Goal: Task Accomplishment & Management: Use online tool/utility

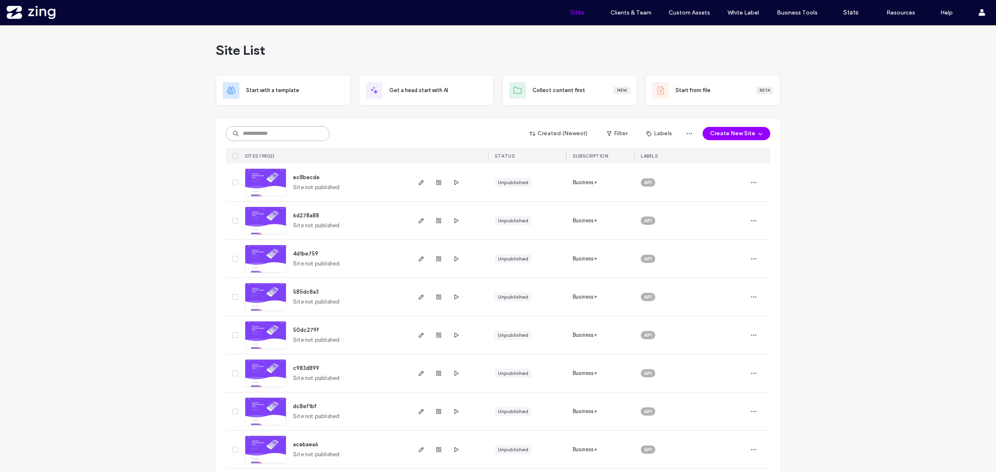
click at [258, 136] on input at bounding box center [278, 133] width 104 height 15
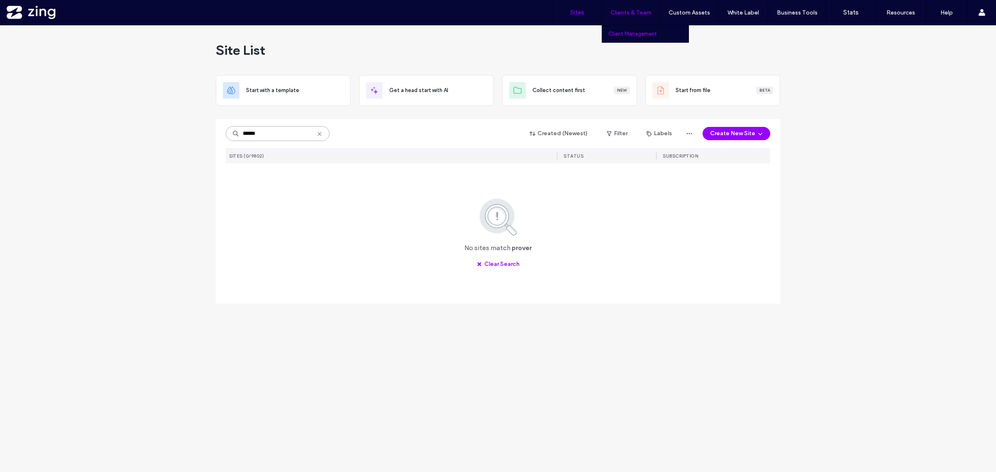
type input "******"
click at [639, 31] on label "Client Management" at bounding box center [633, 34] width 49 height 6
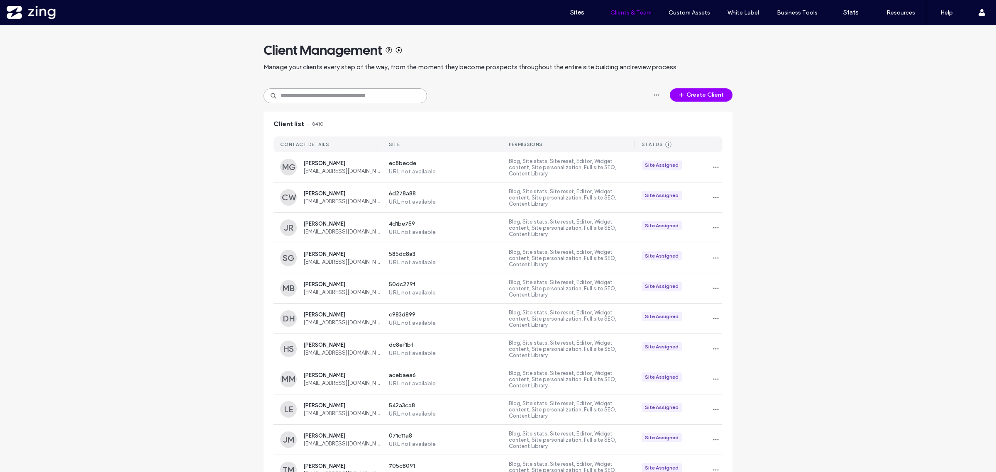
click at [351, 98] on input at bounding box center [346, 95] width 164 height 15
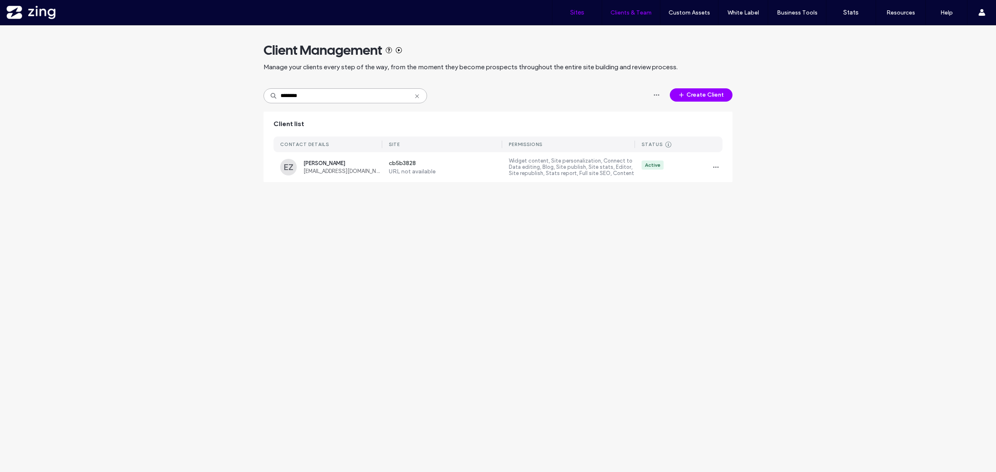
type input "********"
click at [577, 7] on link "Sites" at bounding box center [577, 12] width 49 height 25
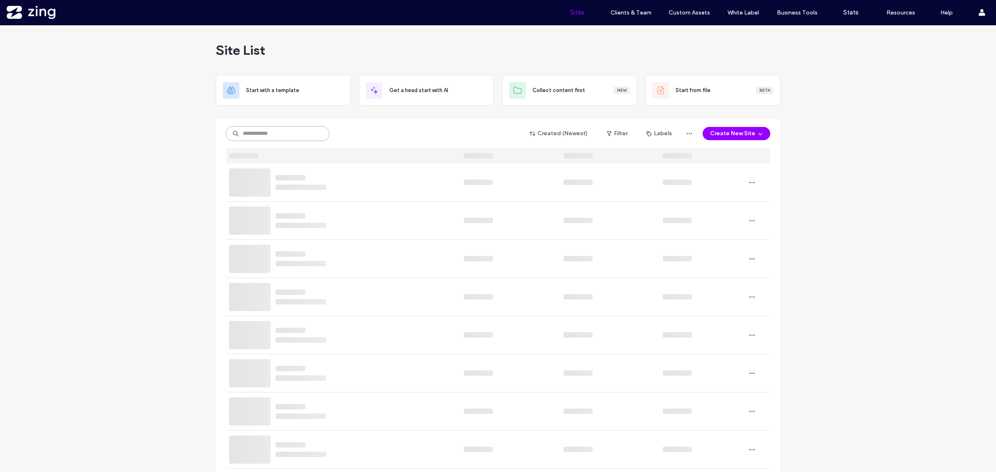
click at [287, 134] on input at bounding box center [278, 133] width 104 height 15
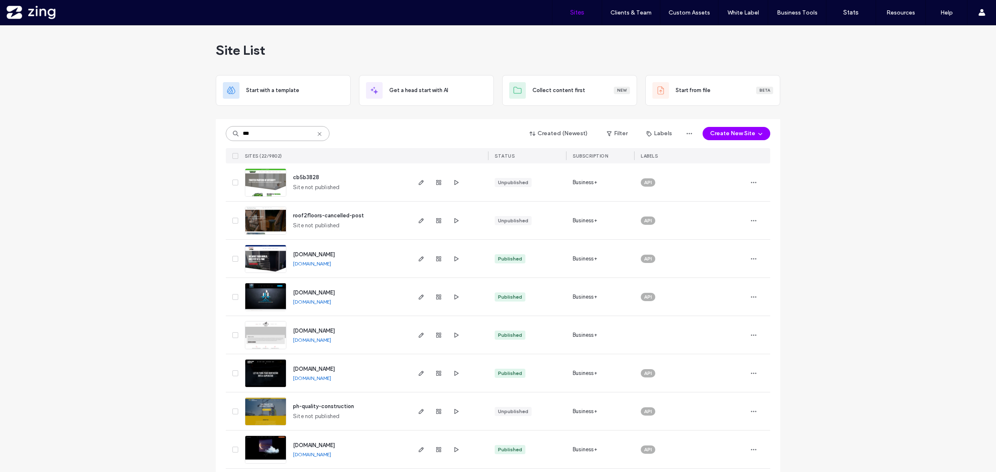
type input "***"
click at [273, 184] on img at bounding box center [265, 197] width 41 height 56
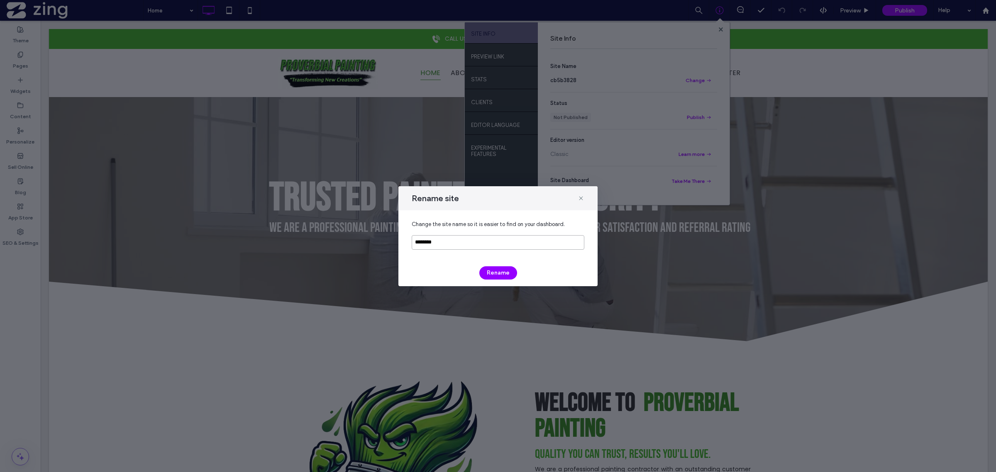
drag, startPoint x: 464, startPoint y: 243, endPoint x: 331, endPoint y: 223, distance: 134.4
click at [372, 243] on div "Rename site Change the site name so it is easier to find on your dashboard. ***…" at bounding box center [498, 236] width 996 height 472
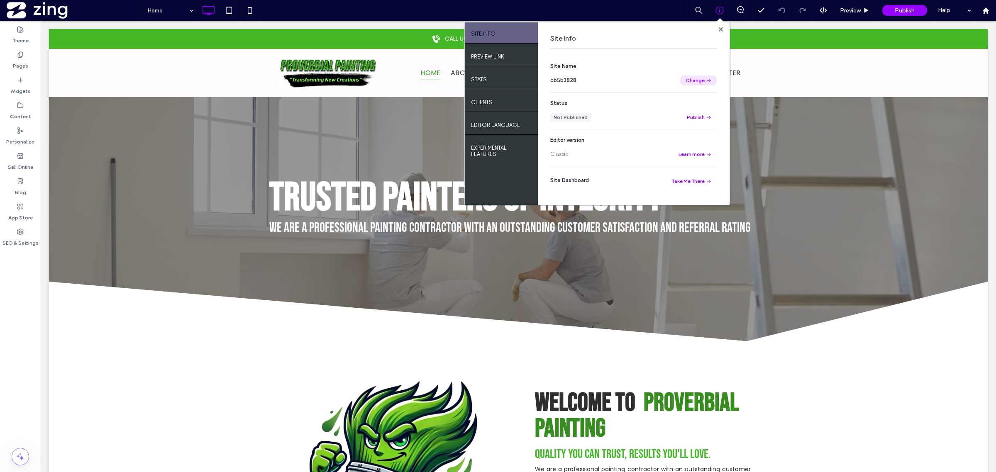
click at [697, 84] on button "Change" at bounding box center [698, 81] width 37 height 10
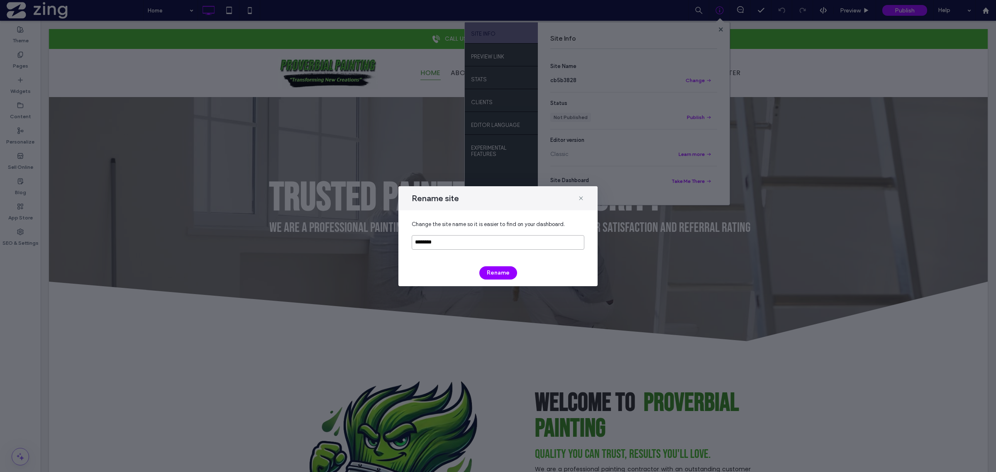
click at [539, 243] on input "********" at bounding box center [498, 242] width 173 height 15
type input "**********"
click at [500, 275] on button "Rename" at bounding box center [498, 273] width 38 height 13
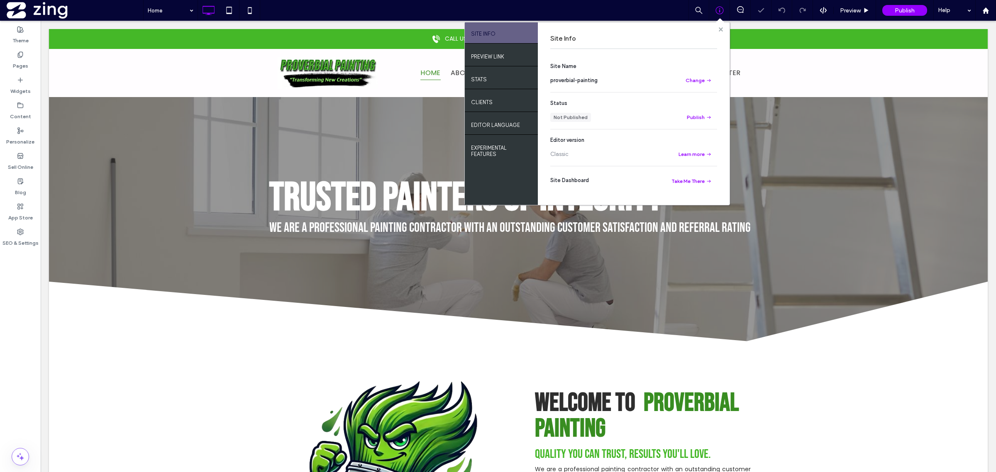
click at [722, 28] on use at bounding box center [721, 29] width 4 height 4
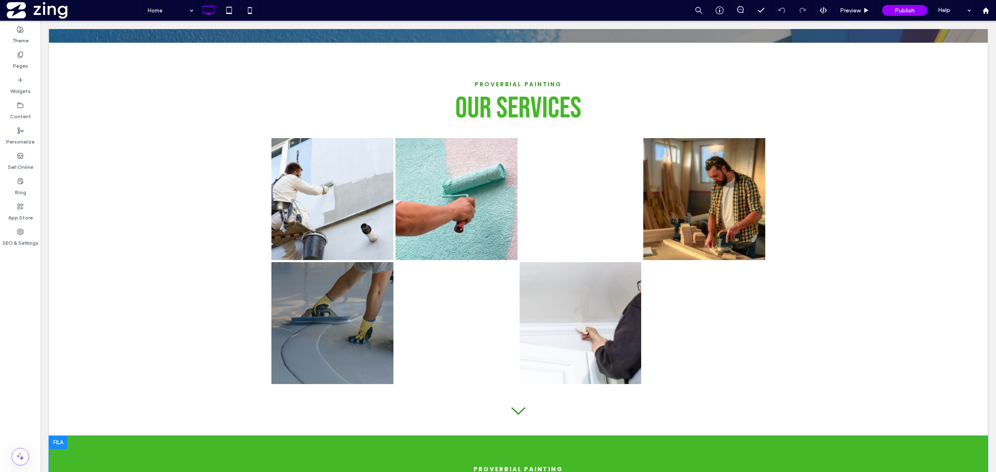
scroll to position [1090, 0]
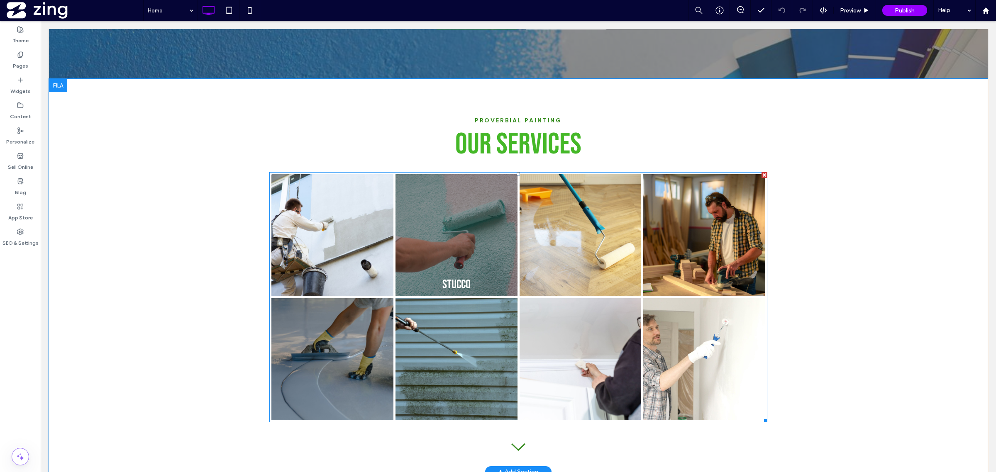
click at [486, 260] on link at bounding box center [457, 235] width 122 height 122
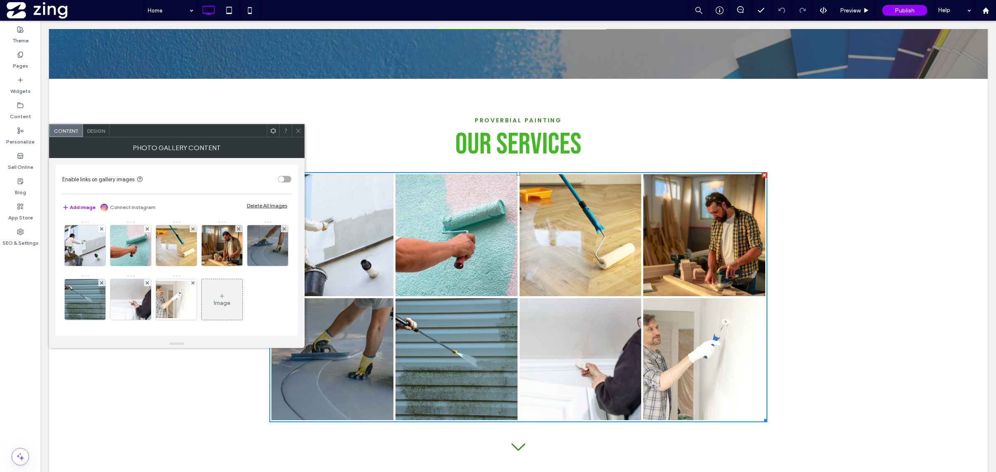
click at [296, 130] on icon at bounding box center [298, 131] width 6 height 6
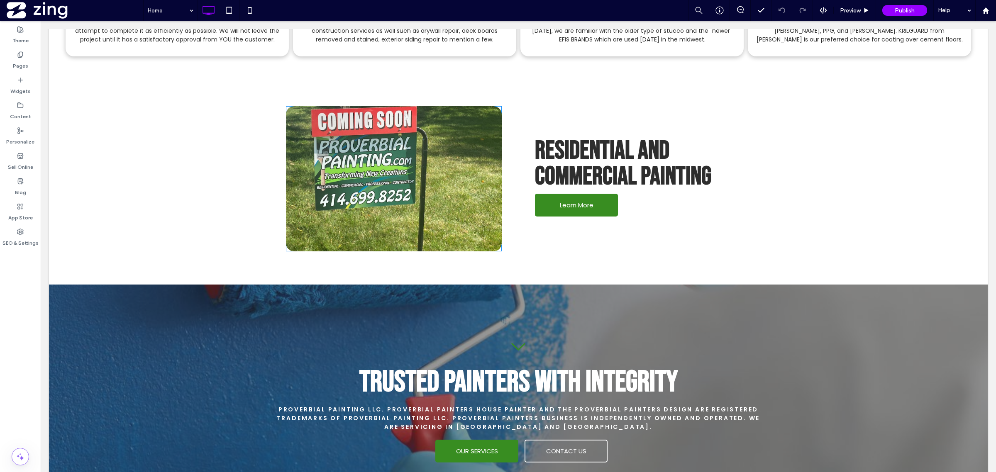
scroll to position [778, 0]
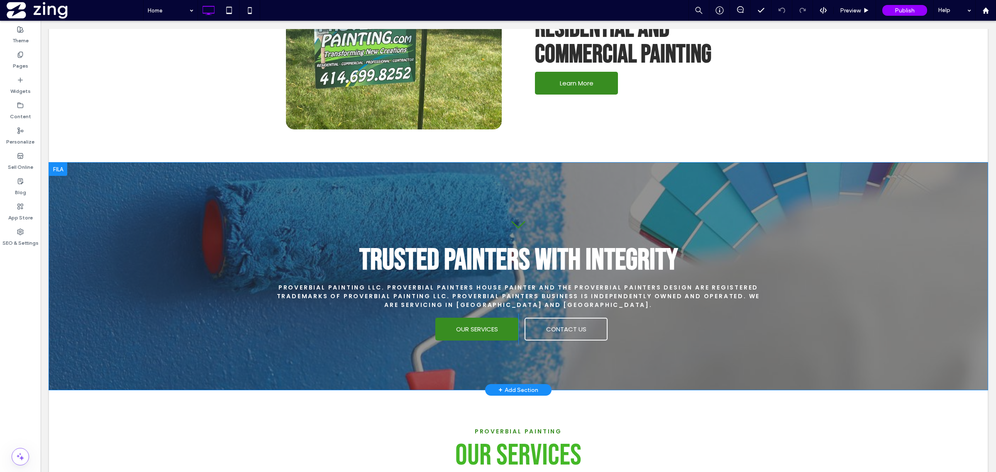
click at [148, 229] on div "Black chevron pointing down. TRUSTED PAINTERS WITH INTEGRITY Proverbial Paintin…" at bounding box center [518, 276] width 939 height 227
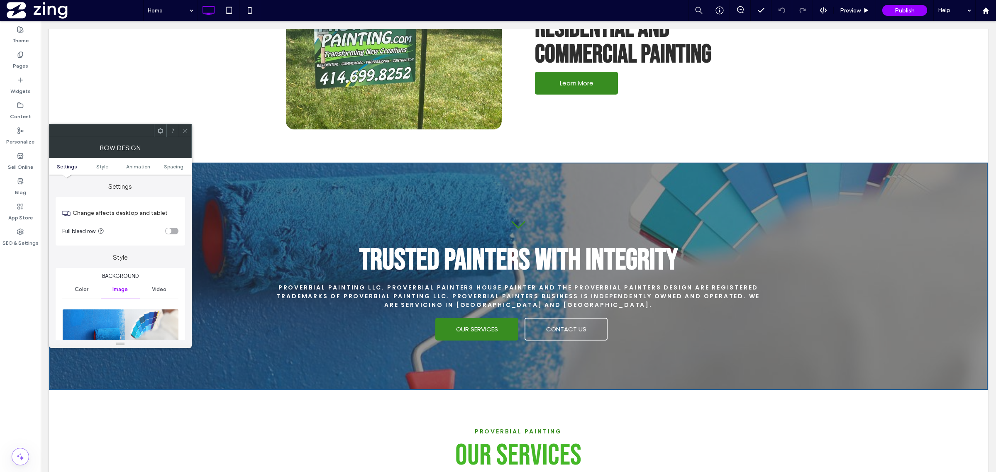
click at [119, 308] on div at bounding box center [120, 338] width 116 height 66
click at [119, 311] on img at bounding box center [120, 337] width 117 height 57
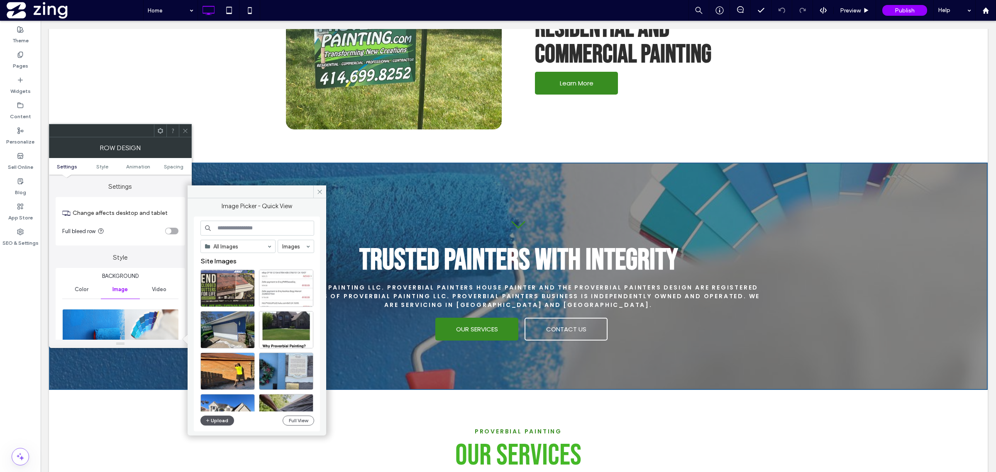
click at [219, 419] on button "Upload" at bounding box center [218, 421] width 34 height 10
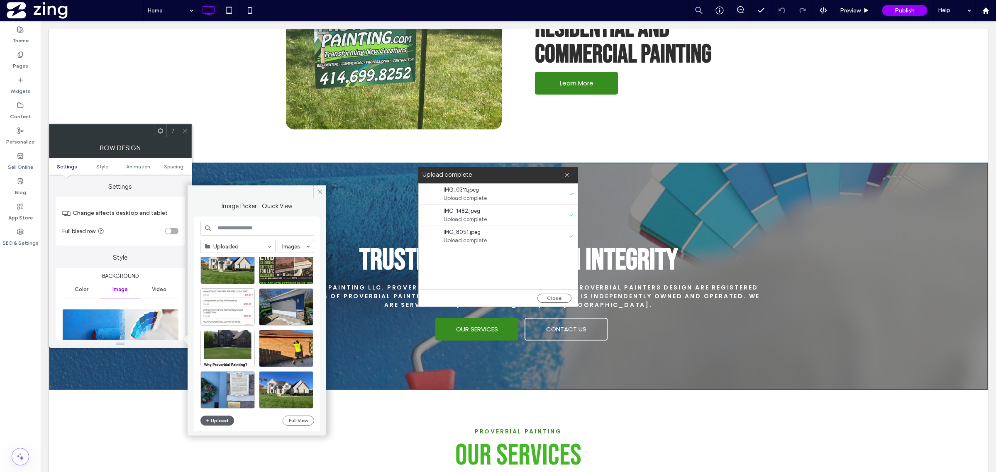
scroll to position [0, 0]
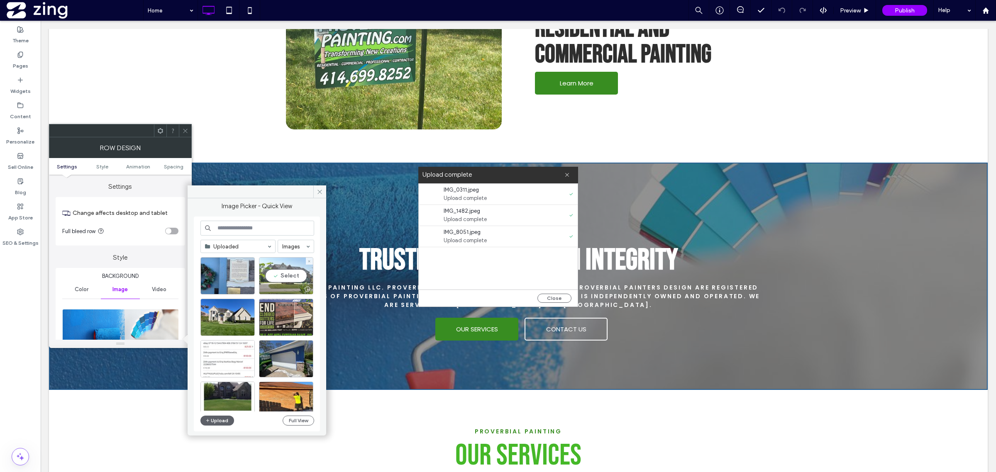
click at [284, 279] on div "Select" at bounding box center [286, 275] width 54 height 37
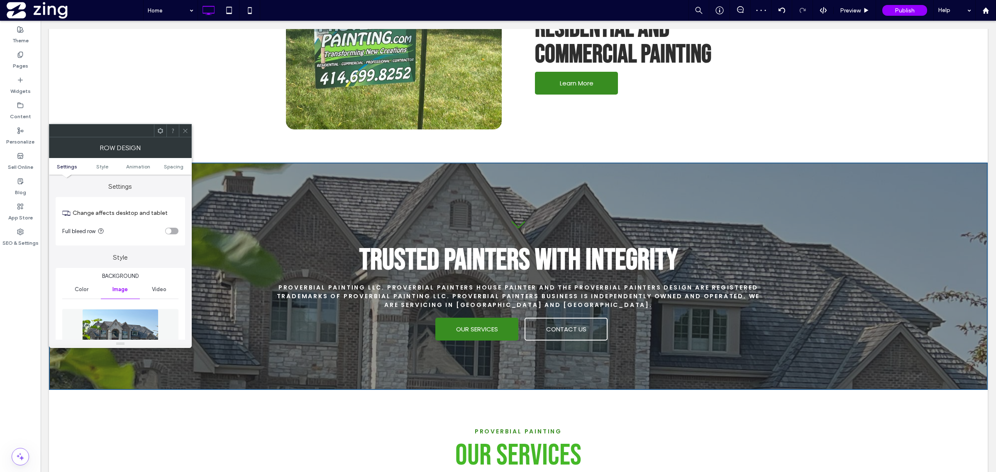
click at [185, 123] on div "Button Click To Paste Residential and Commercial Painting Learn More Click To P…" at bounding box center [518, 57] width 939 height 212
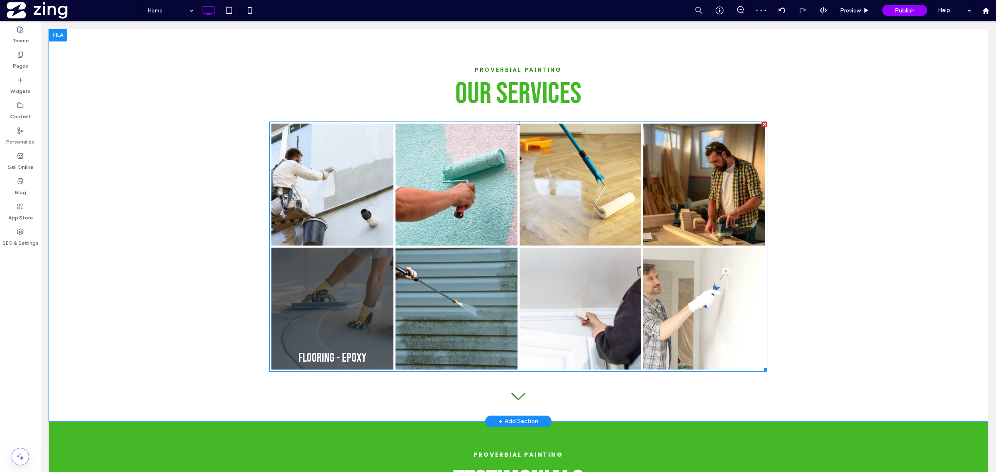
scroll to position [1142, 0]
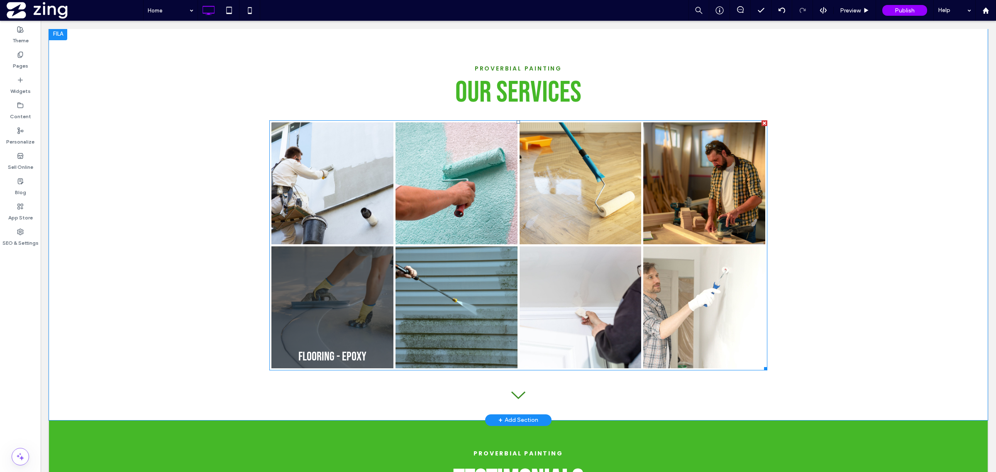
click at [378, 284] on link at bounding box center [332, 308] width 122 height 122
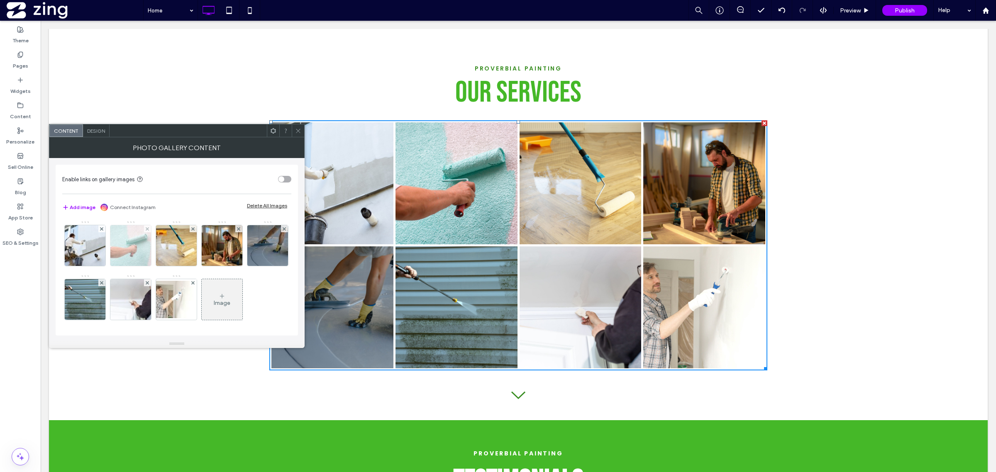
click at [132, 245] on img at bounding box center [130, 245] width 61 height 41
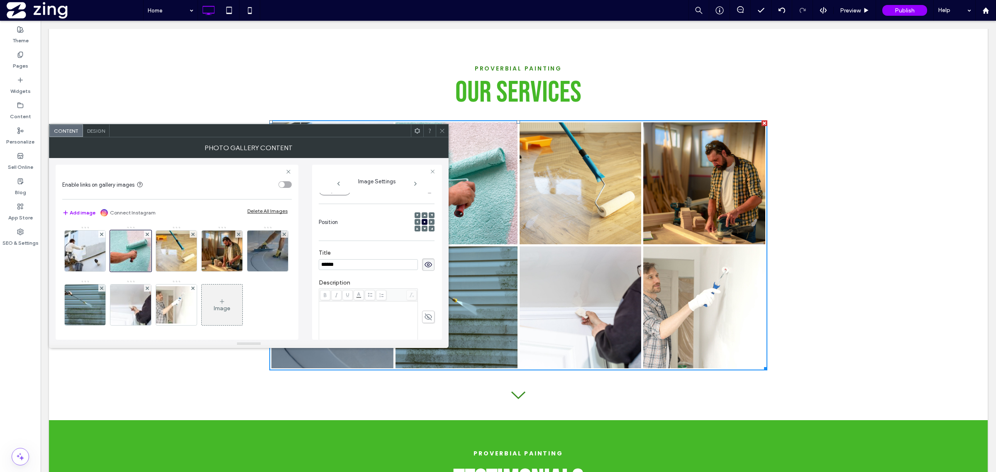
scroll to position [0, 0]
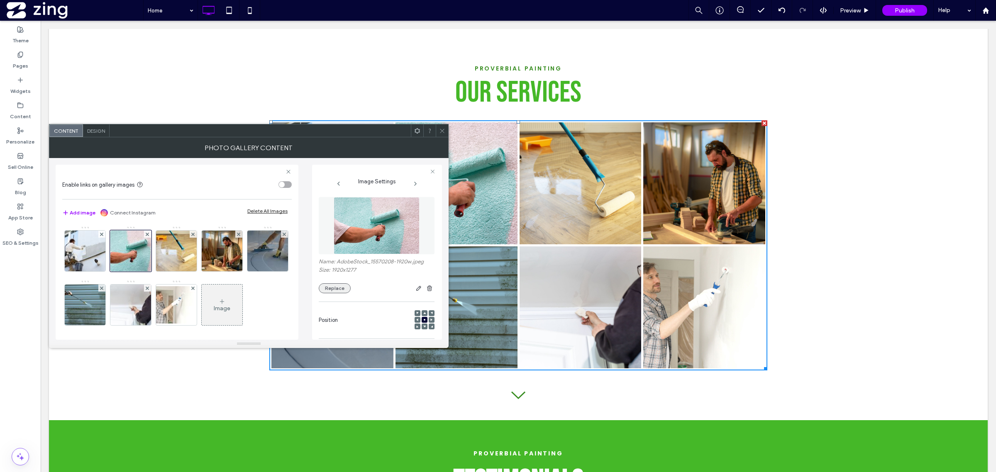
click at [327, 291] on button "Replace" at bounding box center [335, 289] width 32 height 10
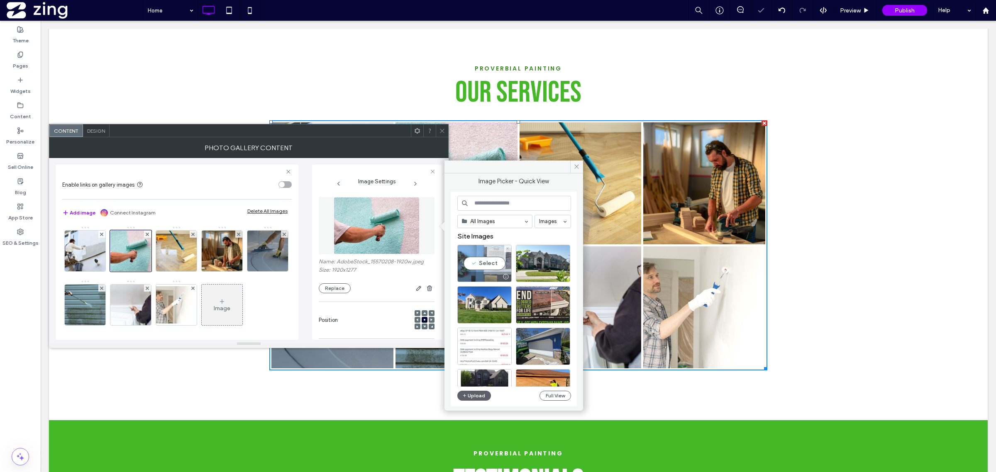
click at [482, 259] on div "Select" at bounding box center [484, 263] width 54 height 37
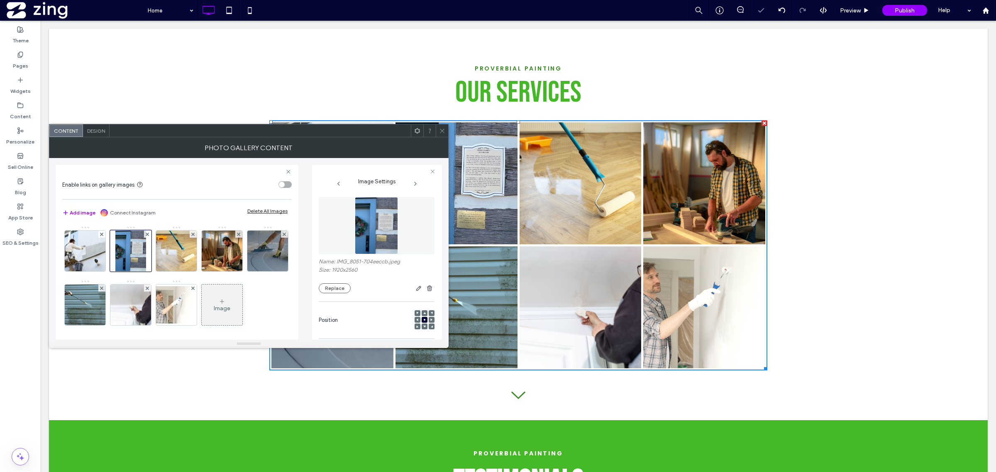
click at [443, 136] on span at bounding box center [442, 131] width 6 height 12
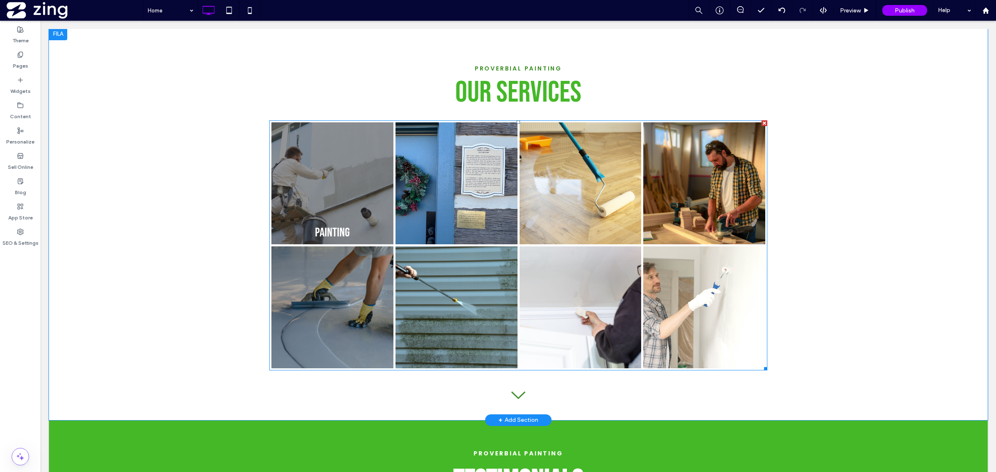
click at [379, 237] on link at bounding box center [332, 183] width 122 height 122
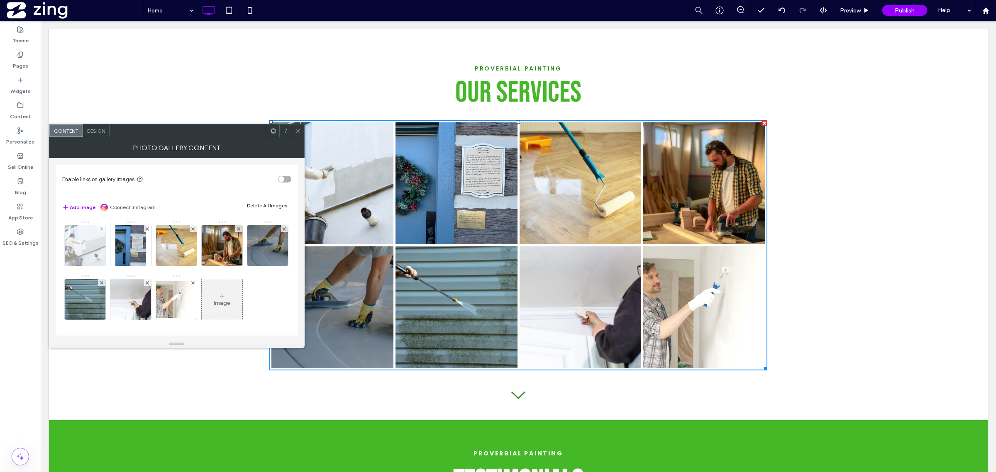
click at [102, 247] on img at bounding box center [85, 245] width 61 height 41
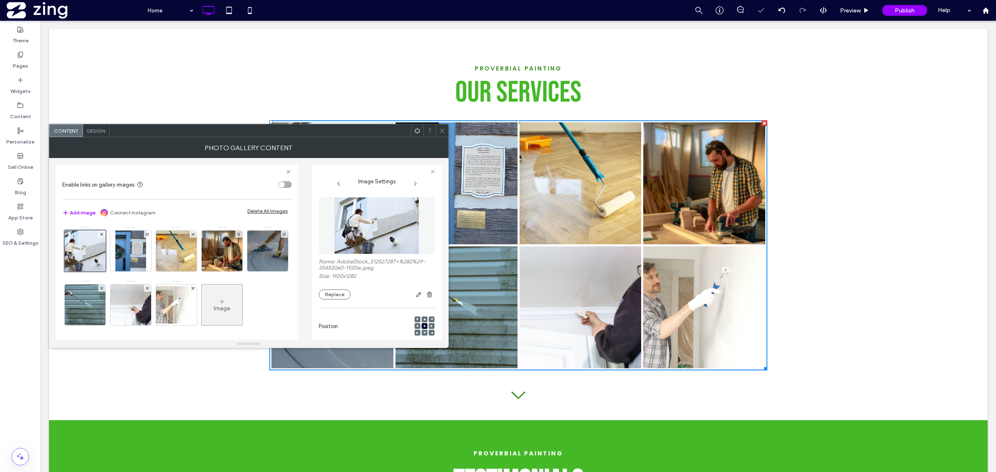
click at [368, 230] on img at bounding box center [377, 225] width 86 height 57
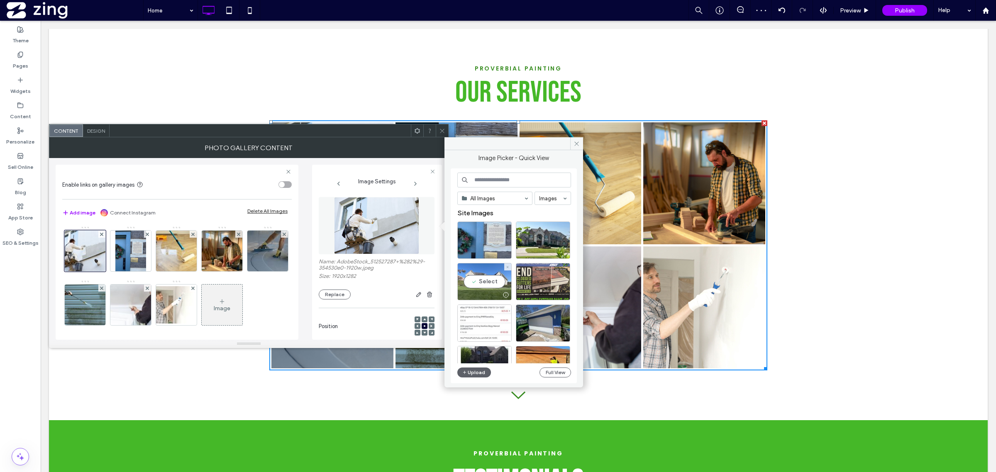
click at [468, 281] on div "Select" at bounding box center [484, 281] width 54 height 37
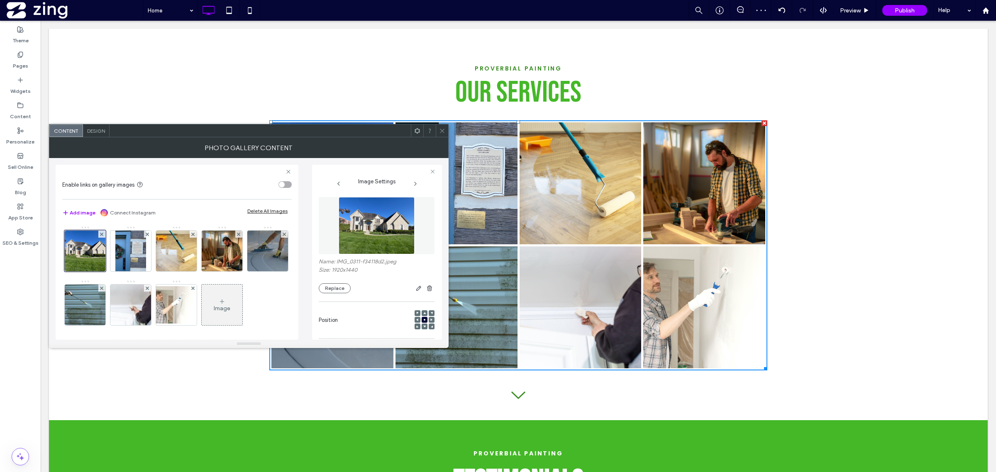
click at [441, 131] on icon at bounding box center [442, 131] width 6 height 6
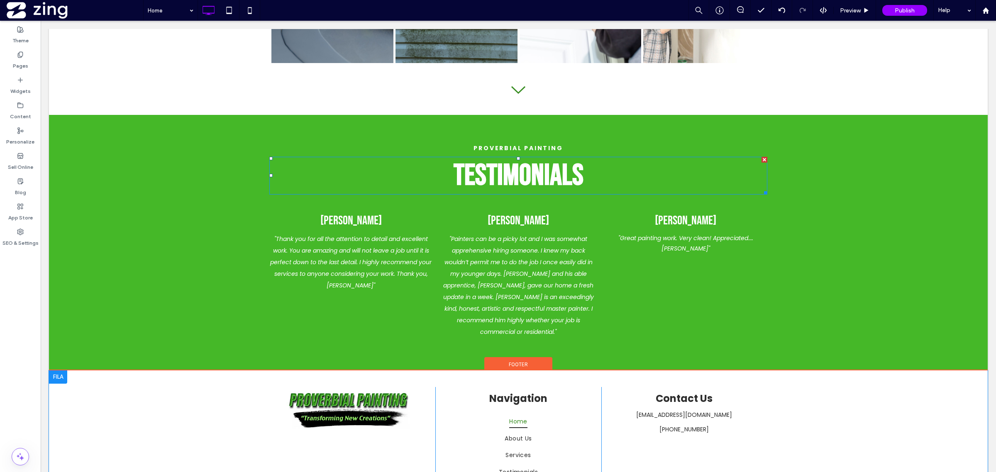
scroll to position [1527, 0]
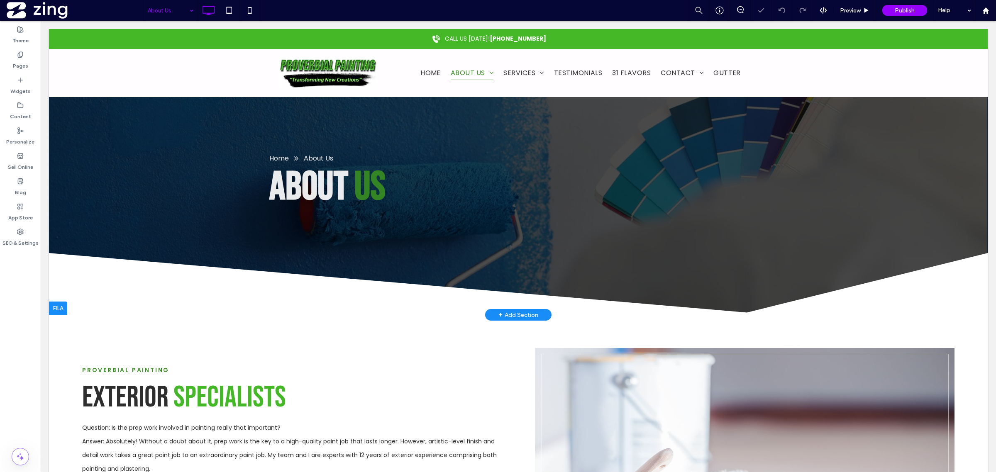
click at [230, 123] on div "Home About Us About Us Click To Paste Empty white space. Click To Paste Click T…" at bounding box center [518, 172] width 939 height 286
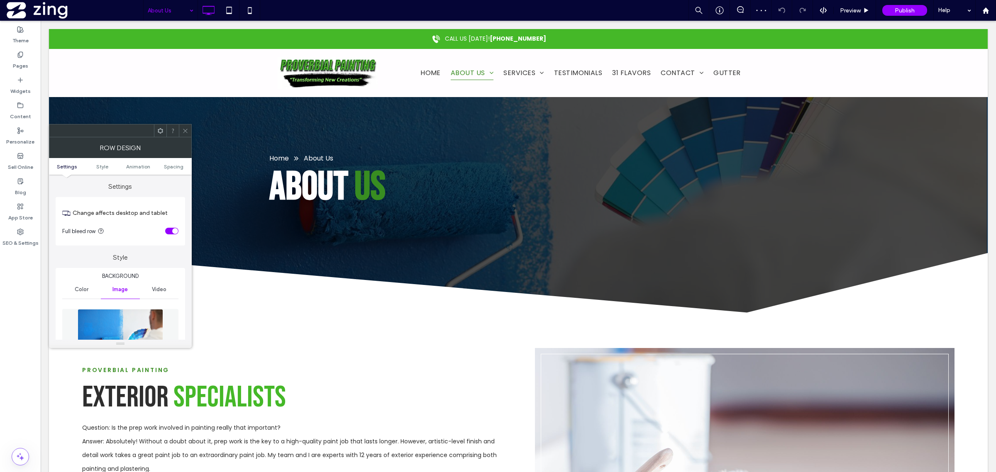
drag, startPoint x: 127, startPoint y: 320, endPoint x: 133, endPoint y: 322, distance: 6.0
click at [127, 320] on img at bounding box center [121, 337] width 86 height 57
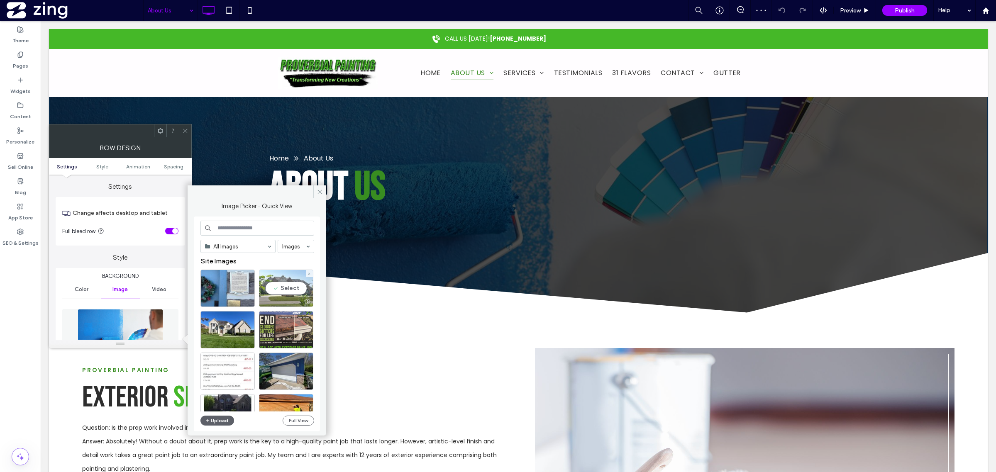
drag, startPoint x: 280, startPoint y: 292, endPoint x: 240, endPoint y: 271, distance: 45.9
click at [280, 291] on div "Select" at bounding box center [286, 288] width 54 height 37
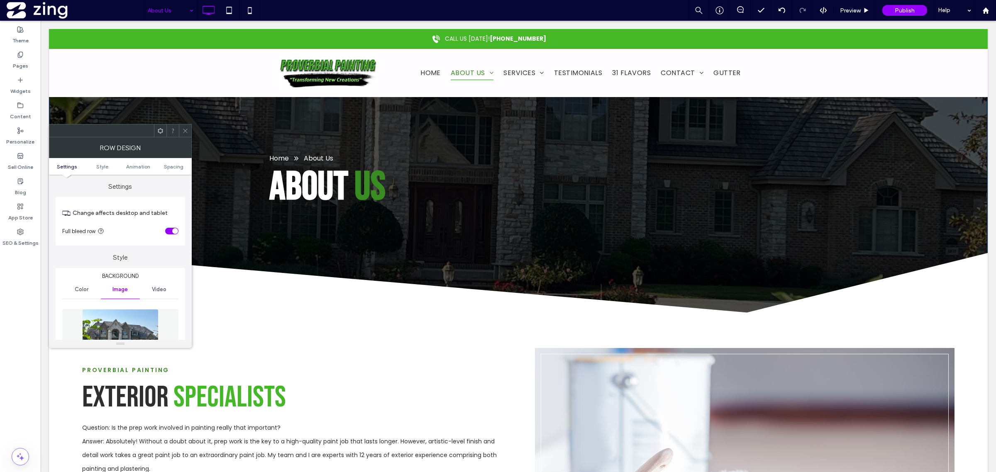
click at [182, 128] on icon at bounding box center [185, 131] width 6 height 6
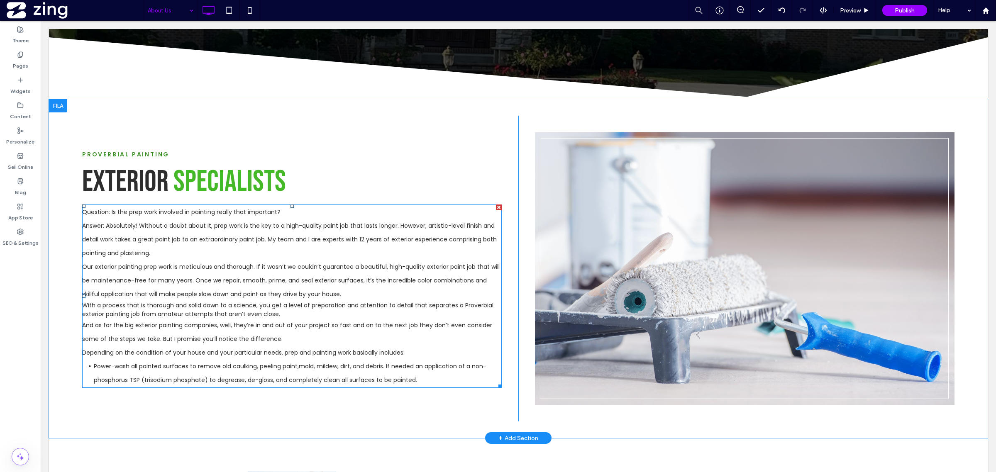
scroll to position [311, 0]
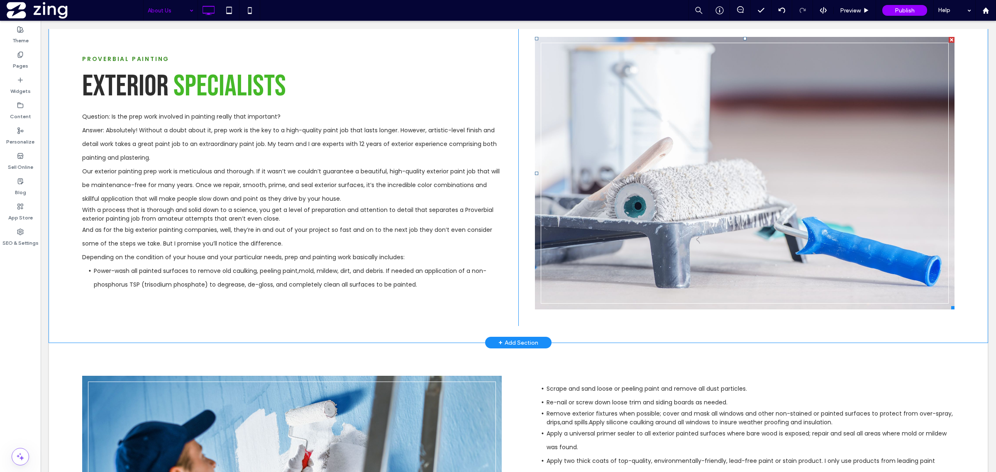
click at [585, 251] on link at bounding box center [745, 173] width 420 height 273
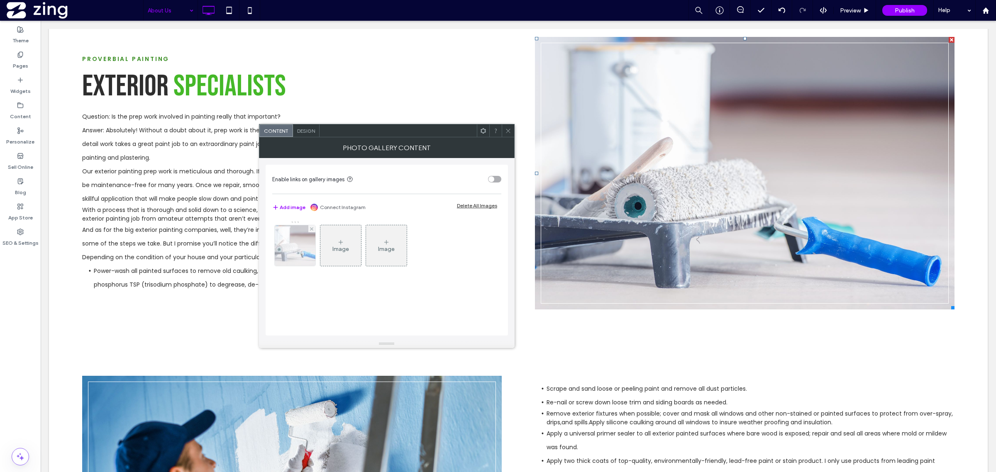
click at [292, 249] on img at bounding box center [295, 245] width 60 height 41
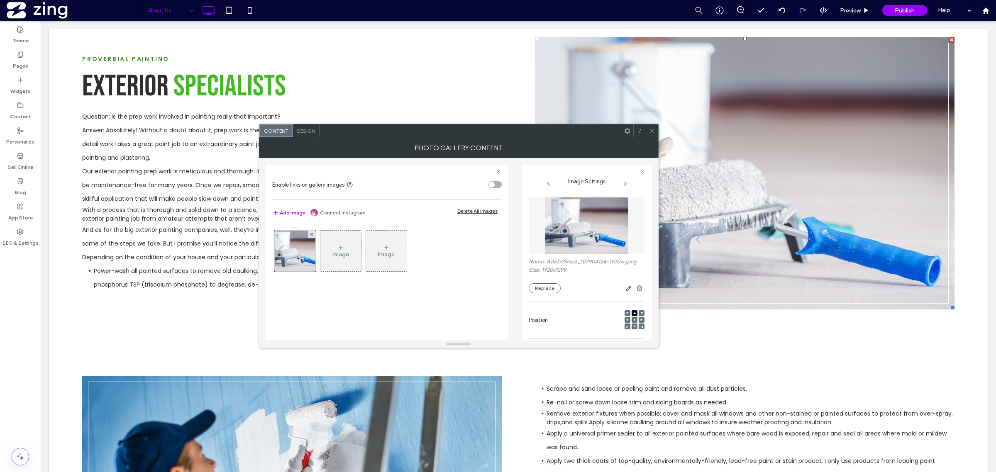
click at [579, 241] on img at bounding box center [587, 225] width 84 height 57
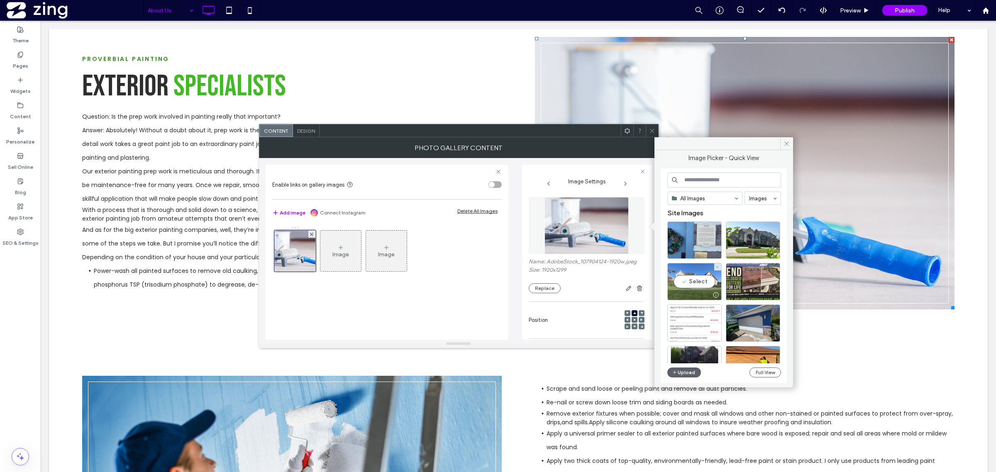
click at [686, 277] on div "Select" at bounding box center [695, 281] width 54 height 37
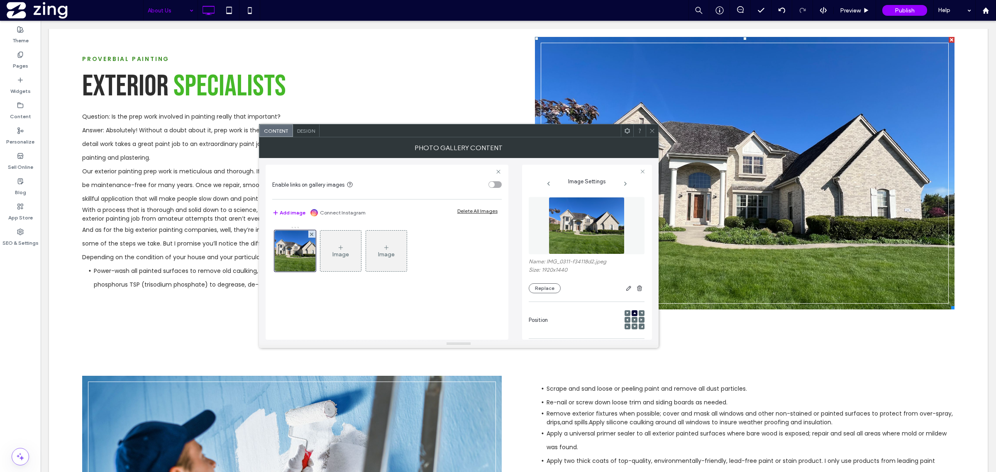
click at [656, 129] on div at bounding box center [652, 131] width 12 height 12
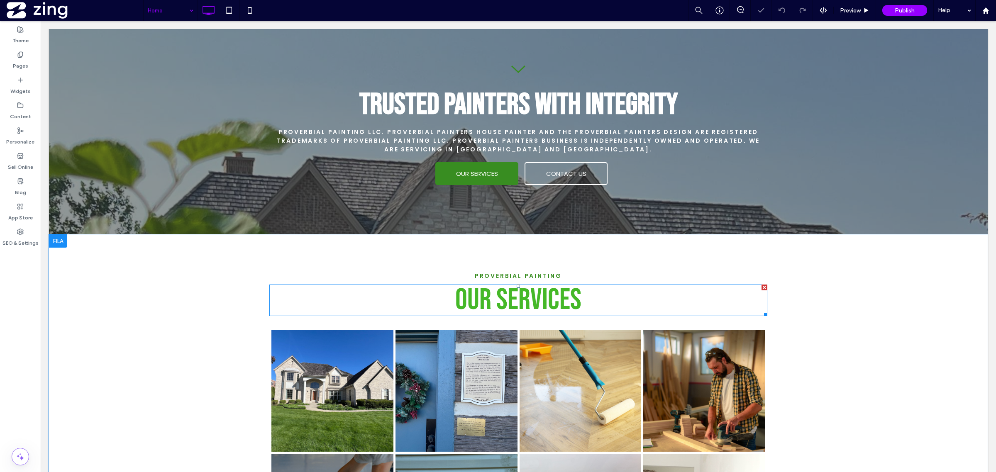
scroll to position [1142, 0]
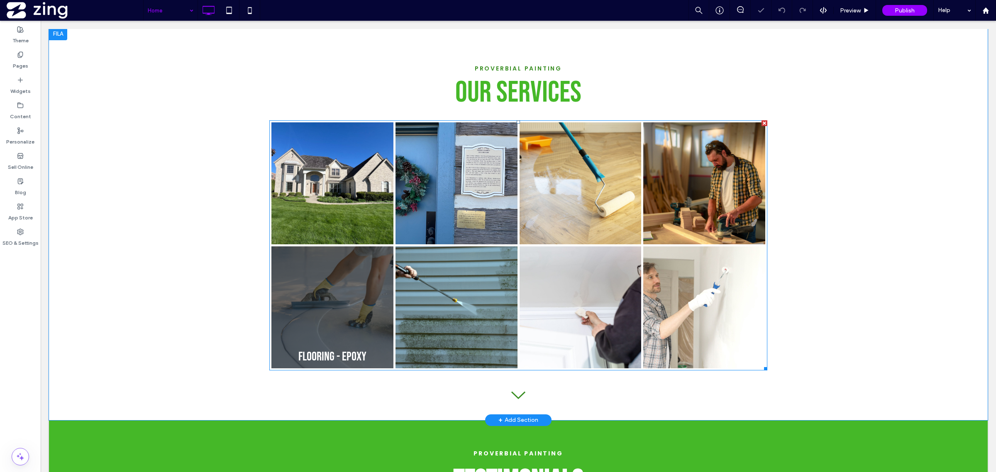
click at [339, 302] on link at bounding box center [332, 308] width 122 height 122
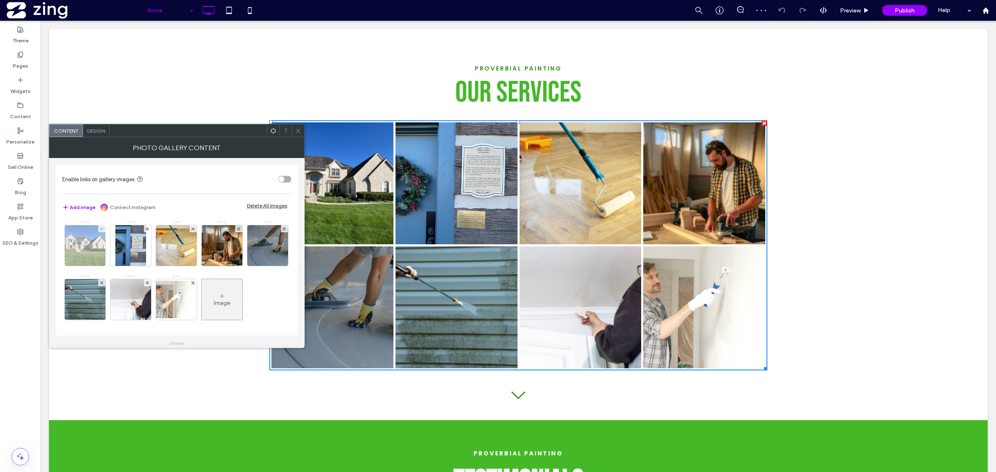
click at [86, 260] on img at bounding box center [85, 245] width 54 height 41
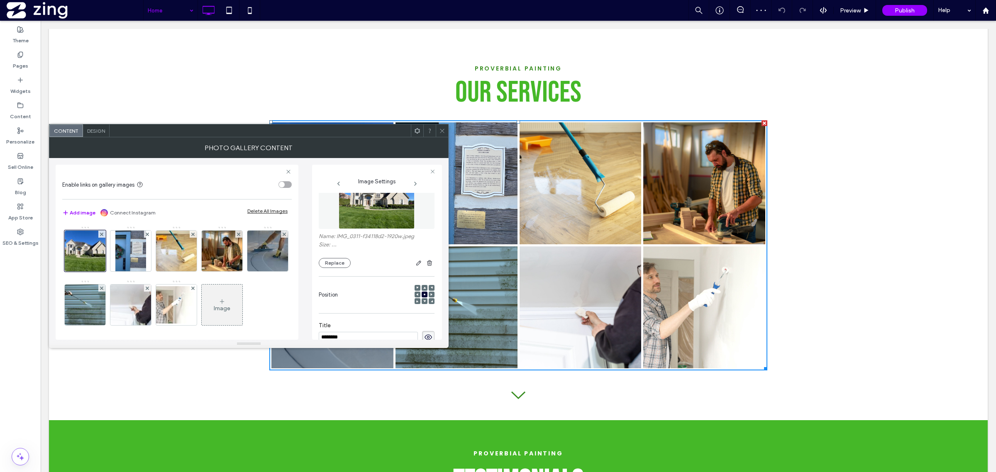
scroll to position [0, 0]
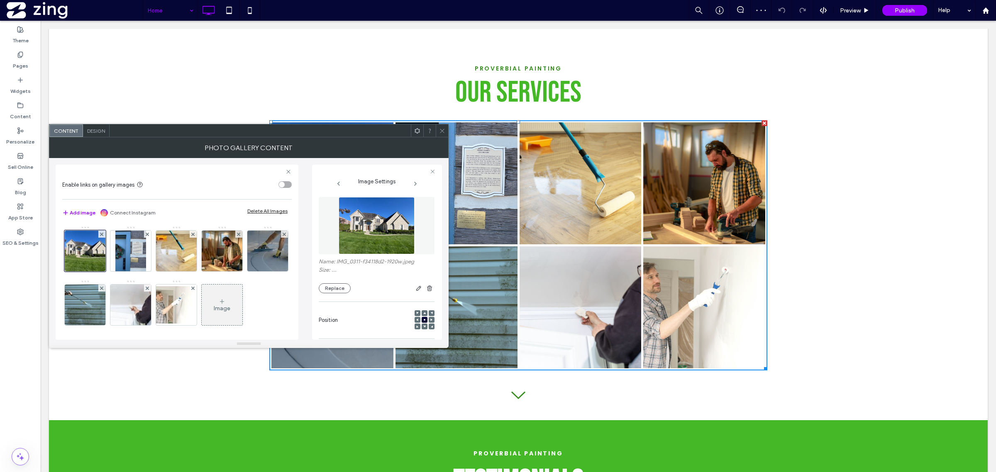
click at [353, 237] on img at bounding box center [377, 225] width 76 height 57
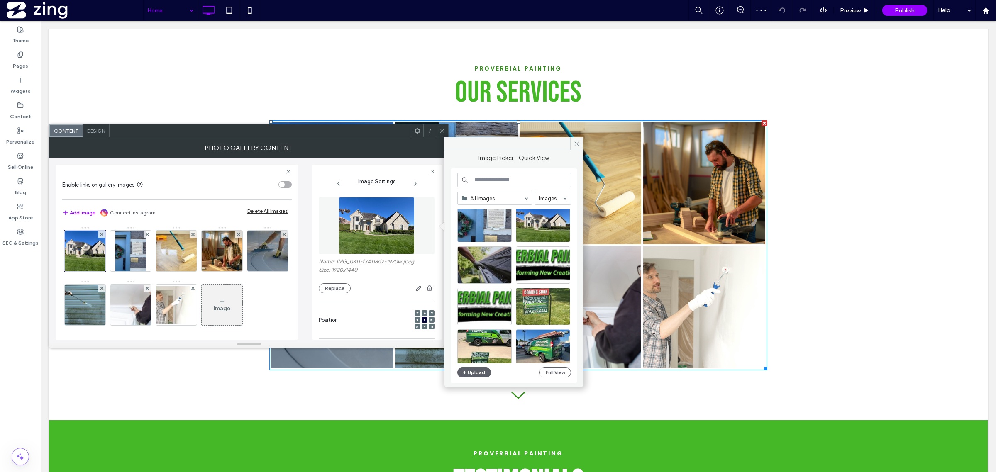
scroll to position [356, 0]
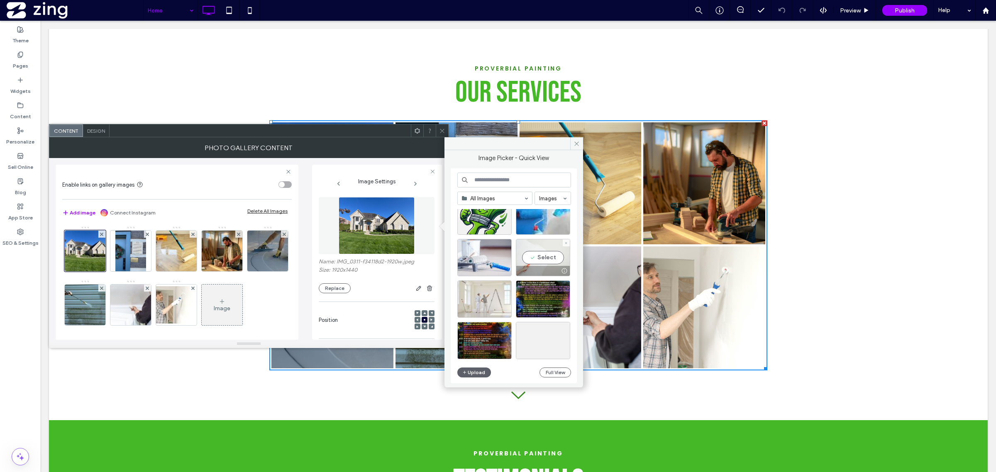
click at [548, 250] on div "Select" at bounding box center [543, 257] width 54 height 37
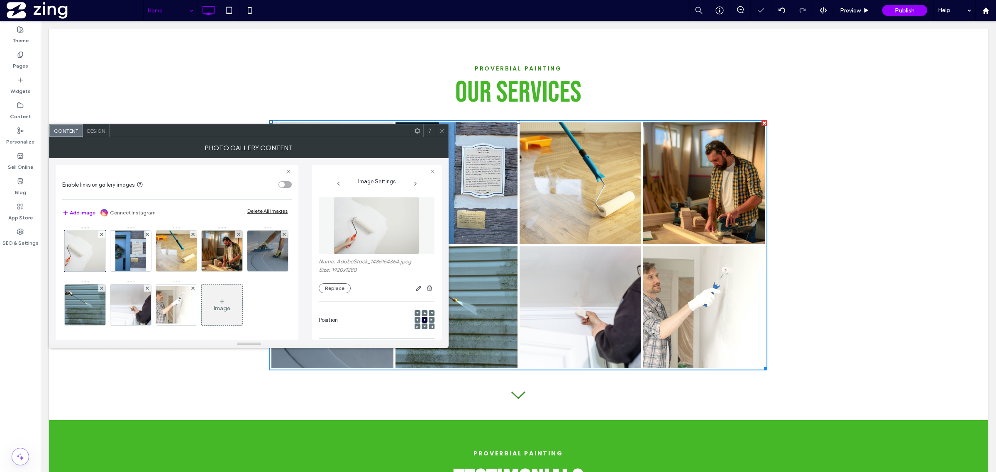
click at [437, 127] on div at bounding box center [442, 131] width 12 height 12
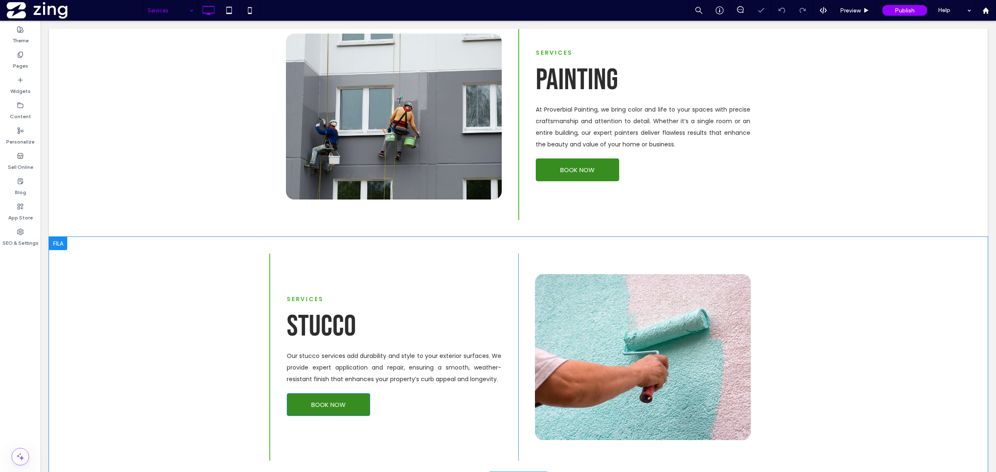
scroll to position [415, 0]
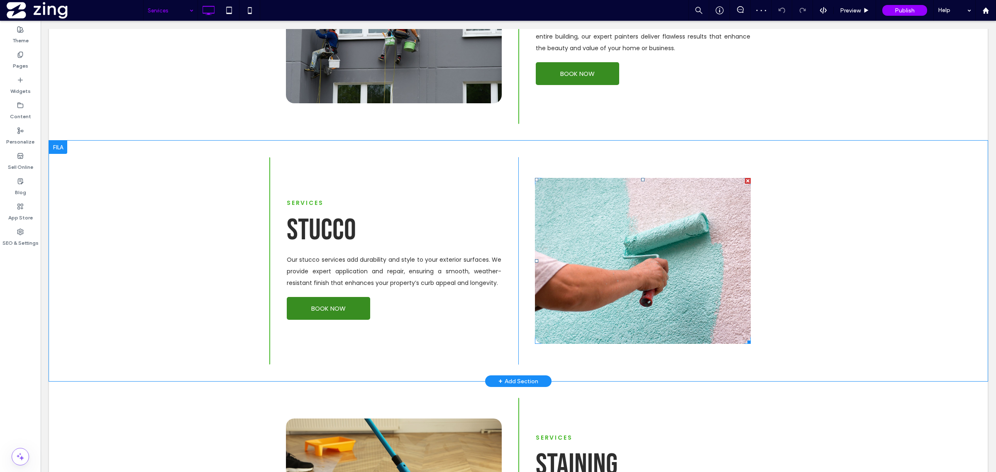
click at [621, 279] on link at bounding box center [643, 261] width 216 height 166
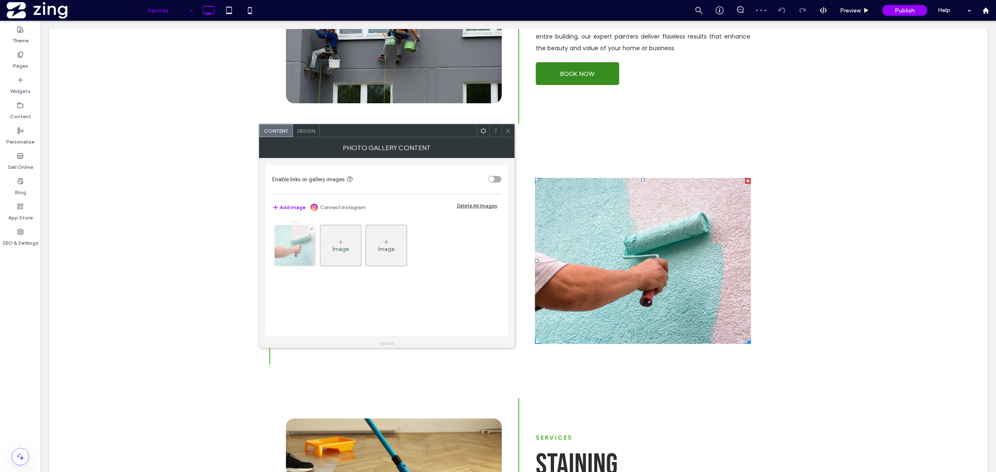
click at [311, 250] on img at bounding box center [294, 245] width 61 height 41
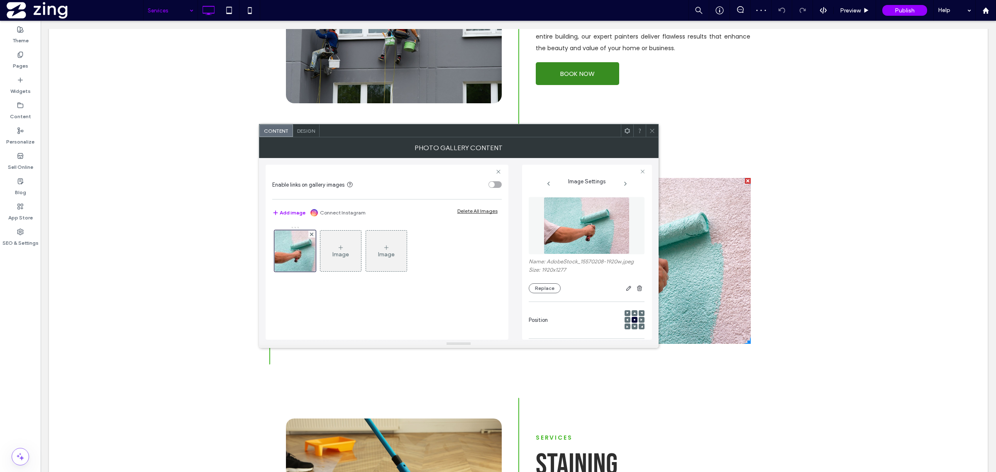
drag, startPoint x: 553, startPoint y: 240, endPoint x: 580, endPoint y: 237, distance: 26.8
click at [554, 240] on img at bounding box center [587, 225] width 86 height 57
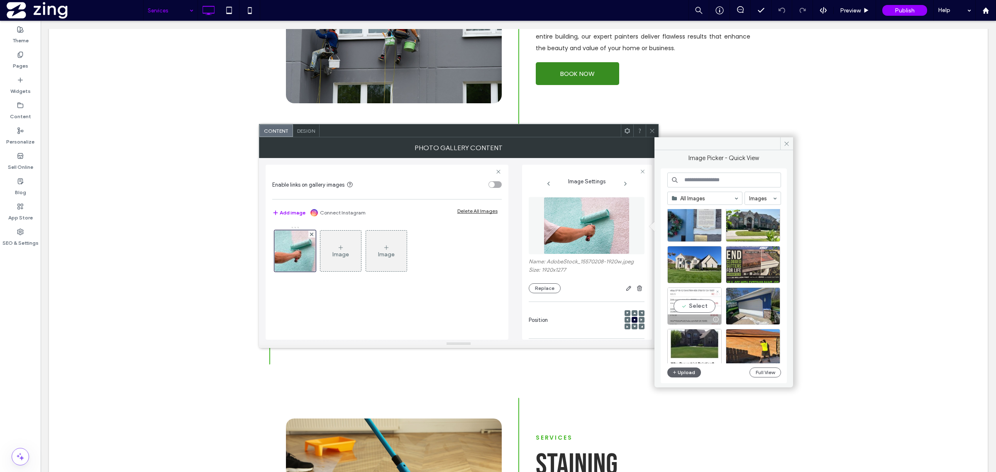
scroll to position [0, 0]
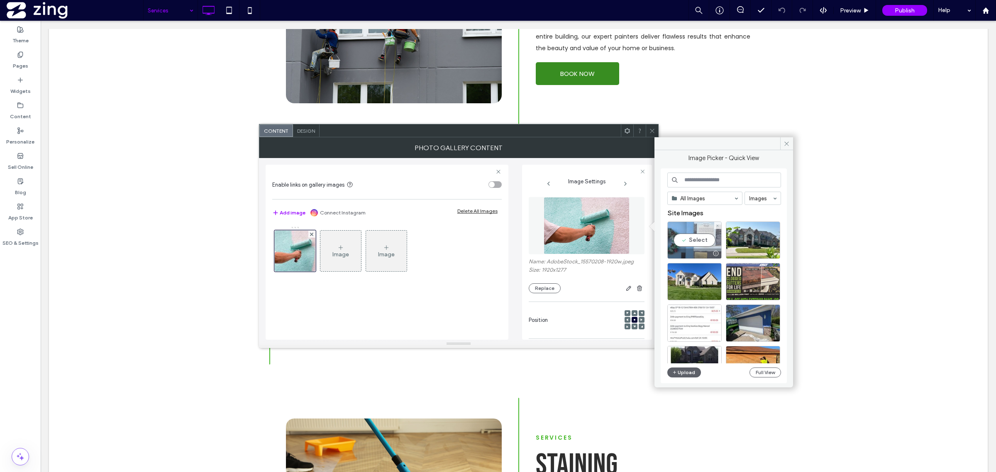
click at [700, 239] on div "Select" at bounding box center [695, 240] width 54 height 37
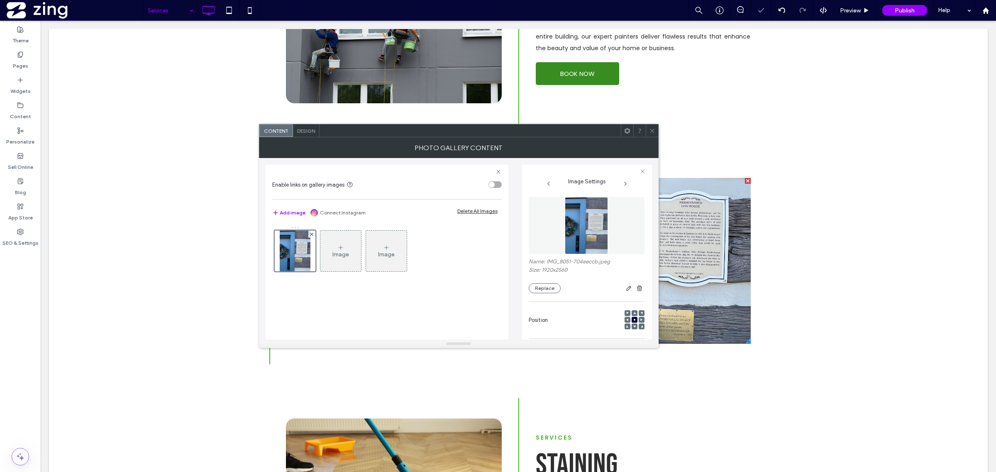
click at [655, 129] on icon at bounding box center [652, 131] width 6 height 6
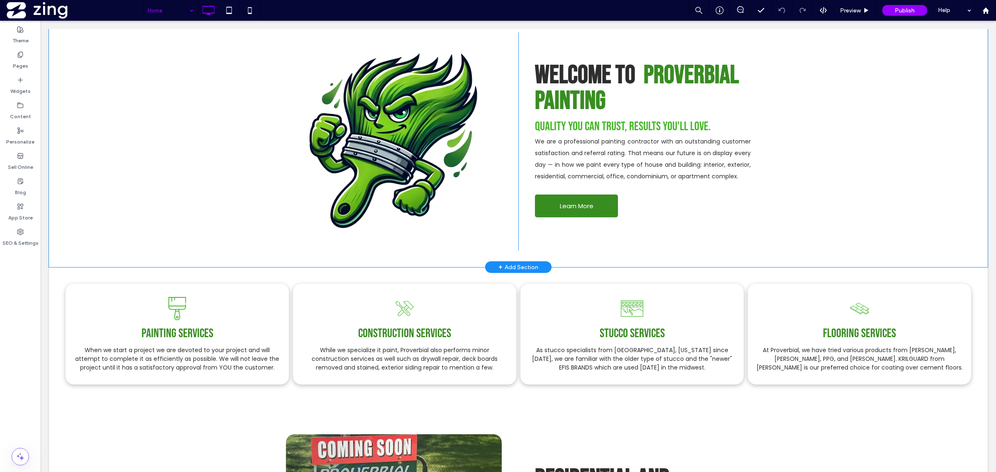
scroll to position [467, 0]
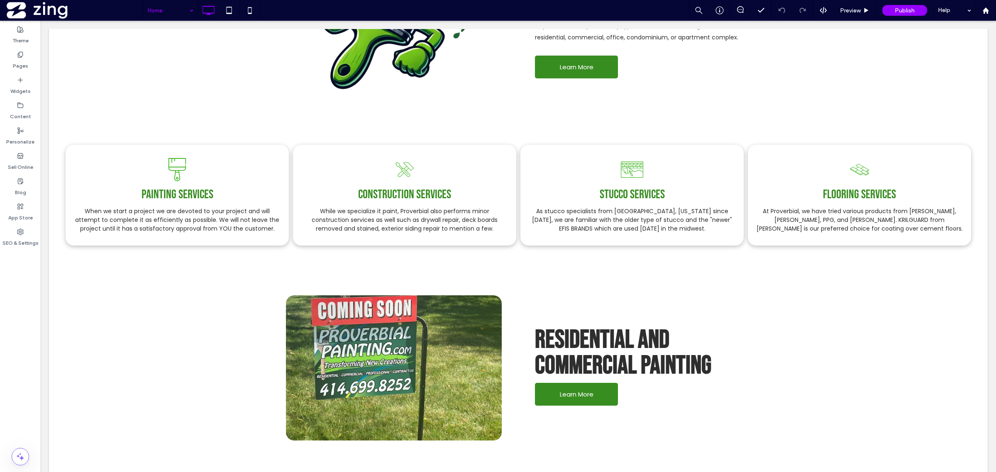
click at [152, 19] on input at bounding box center [169, 10] width 42 height 21
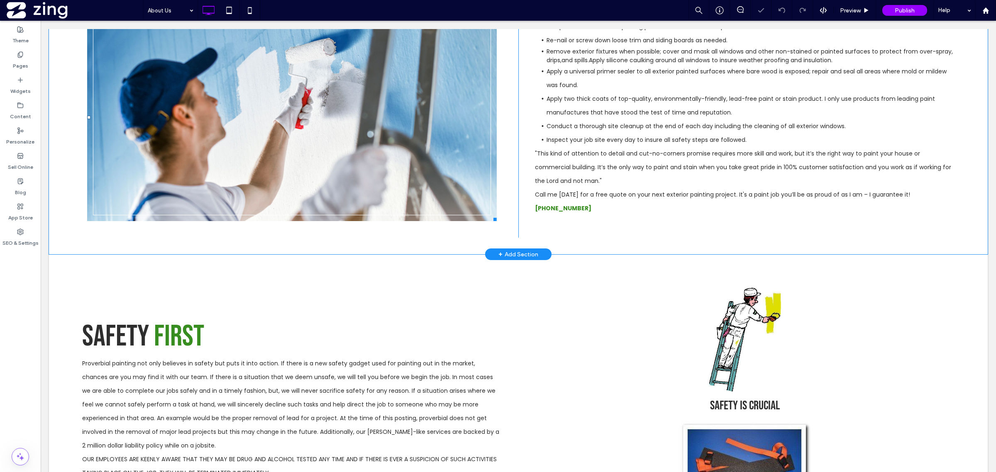
scroll to position [675, 0]
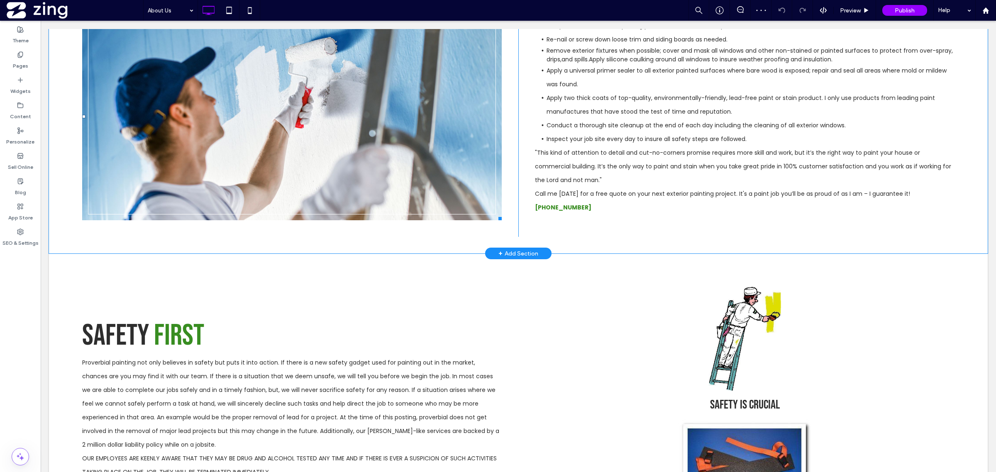
click at [181, 211] on link at bounding box center [292, 117] width 420 height 208
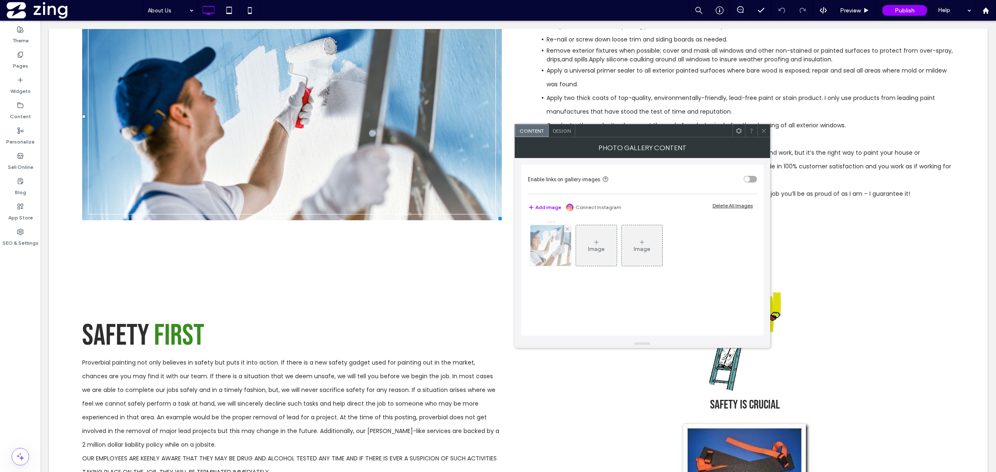
click at [554, 252] on img at bounding box center [551, 245] width 61 height 41
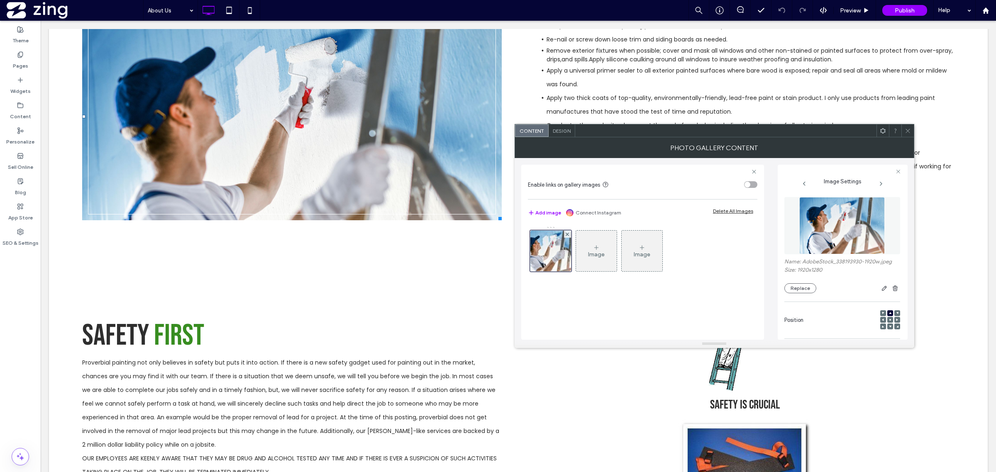
click at [871, 232] on img at bounding box center [843, 225] width 86 height 57
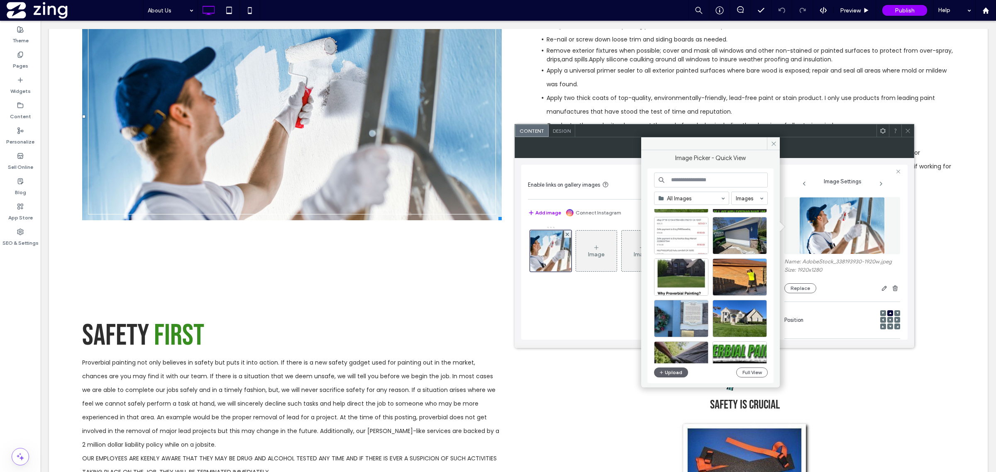
scroll to position [104, 0]
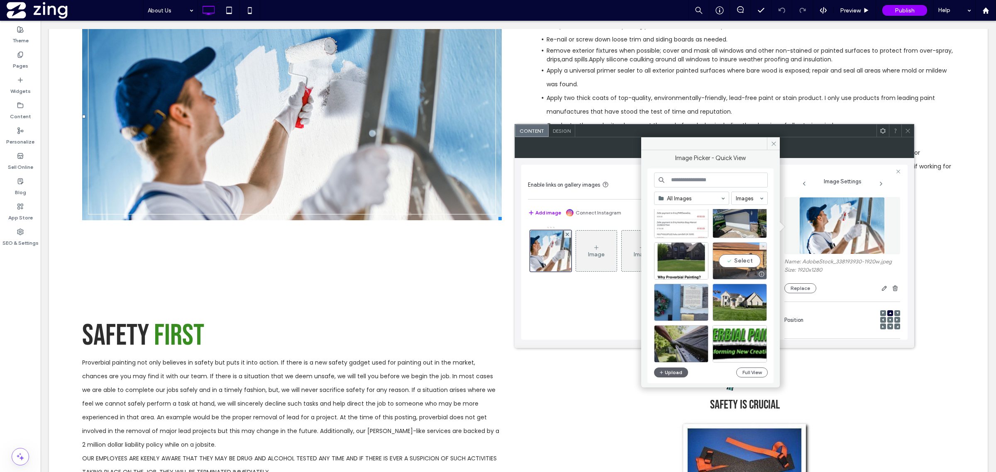
click at [734, 269] on div "Select" at bounding box center [740, 260] width 54 height 37
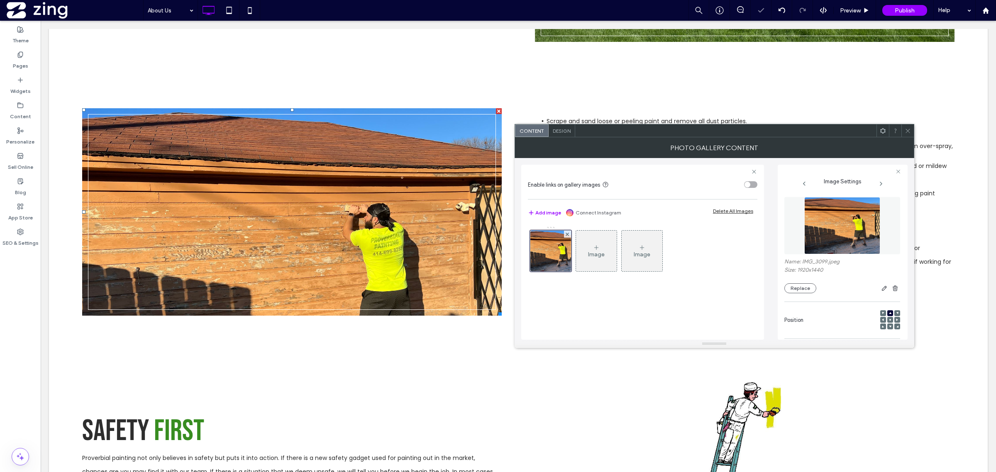
scroll to position [571, 0]
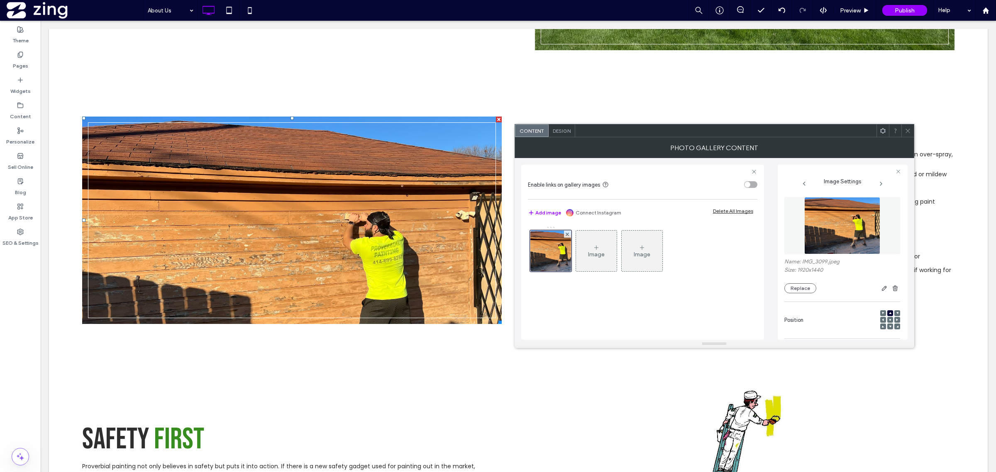
click at [792, 243] on figure at bounding box center [843, 225] width 116 height 57
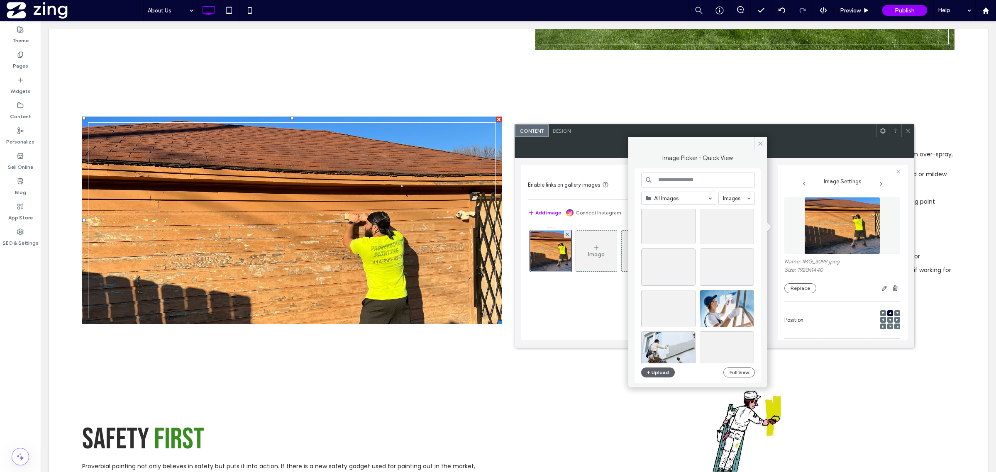
scroll to position [499, 0]
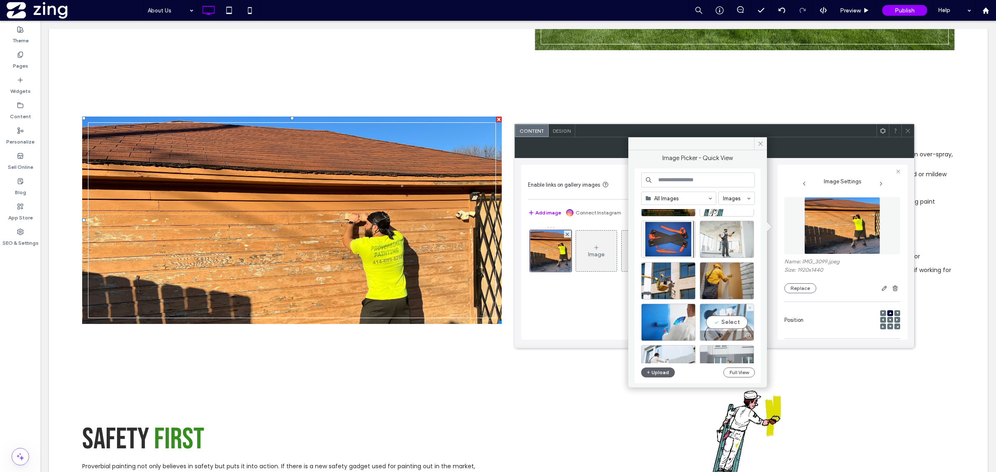
click at [709, 319] on div "Select" at bounding box center [727, 322] width 54 height 37
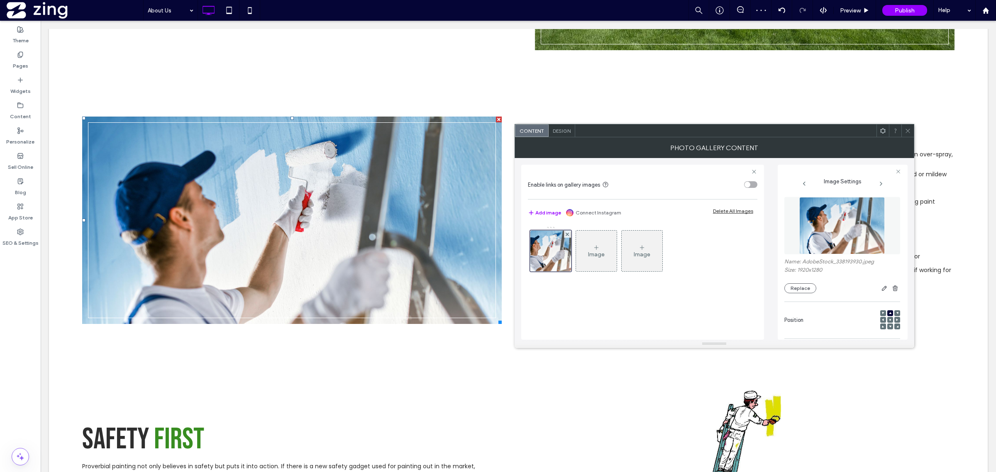
click at [907, 133] on icon at bounding box center [908, 131] width 6 height 6
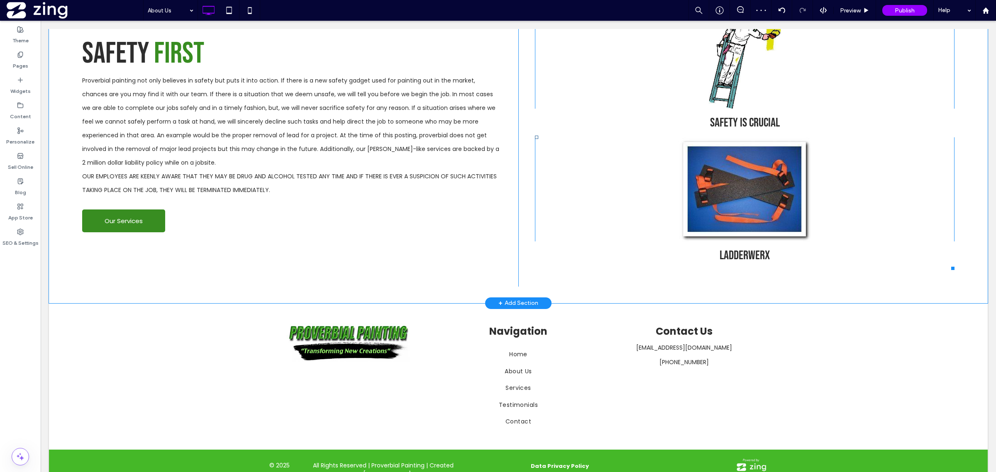
scroll to position [973, 0]
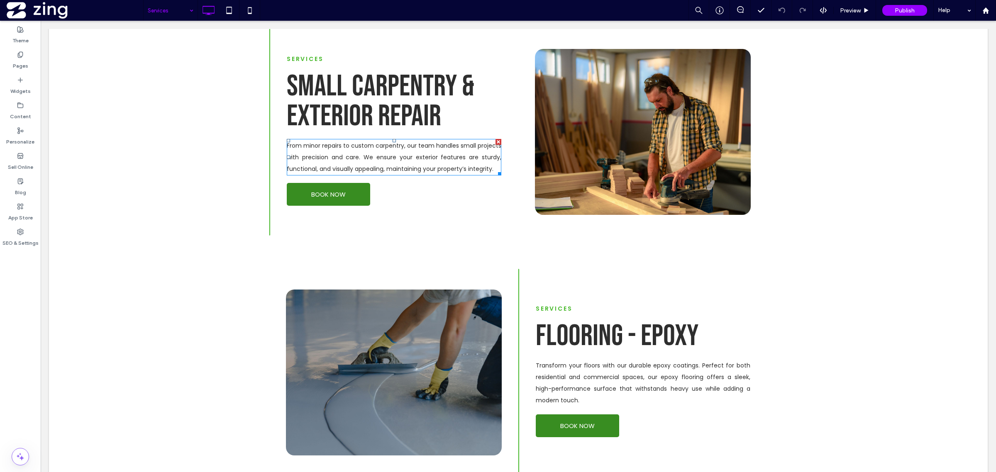
scroll to position [1038, 0]
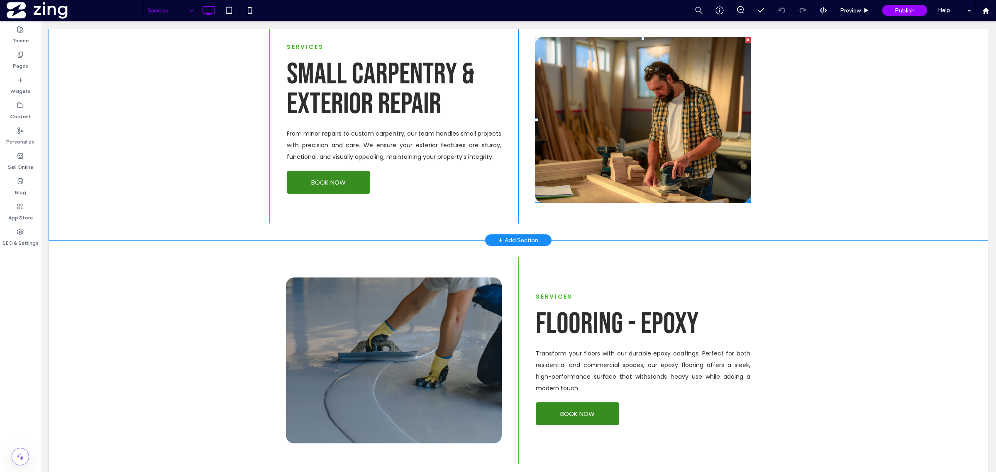
click at [622, 169] on link at bounding box center [643, 120] width 216 height 166
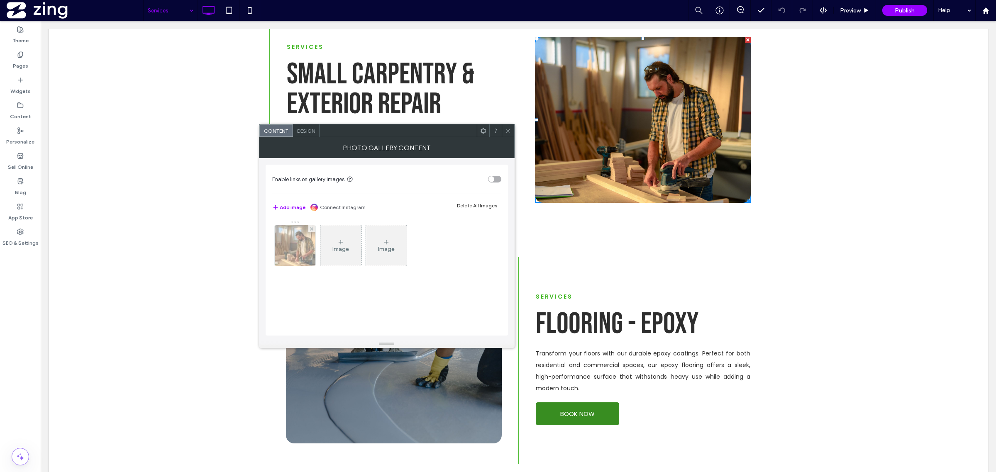
click at [312, 260] on img at bounding box center [295, 245] width 61 height 41
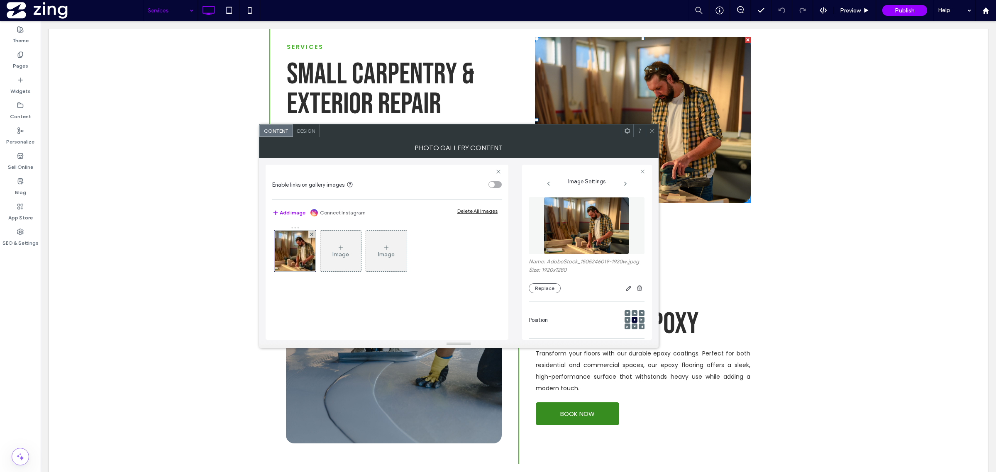
click at [576, 239] on img at bounding box center [587, 225] width 86 height 57
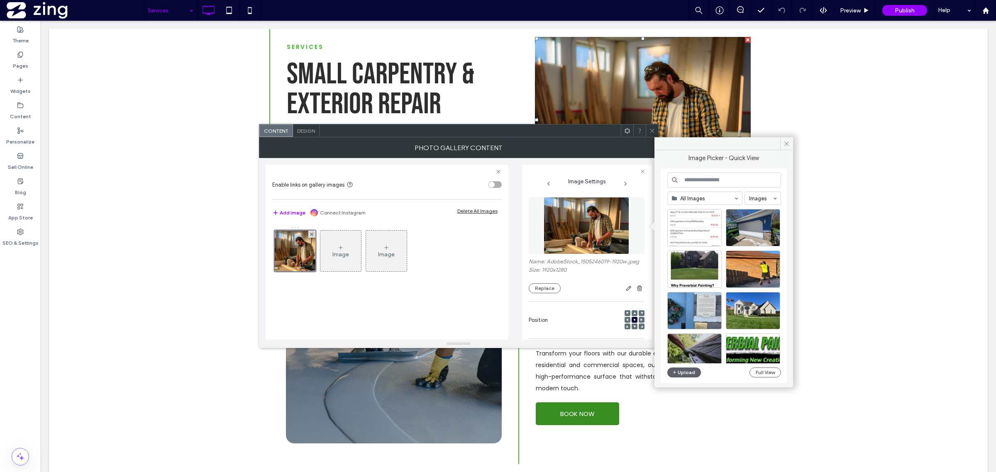
scroll to position [104, 0]
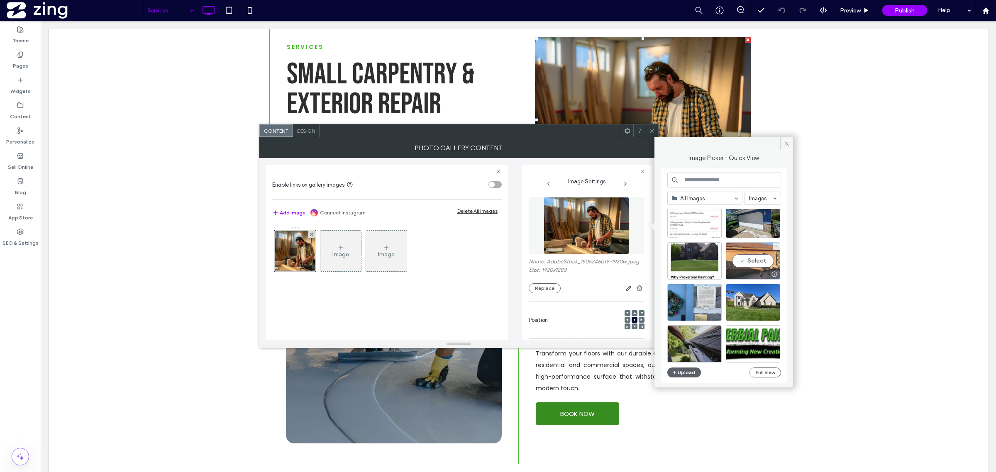
click at [748, 267] on div "Select" at bounding box center [753, 260] width 54 height 37
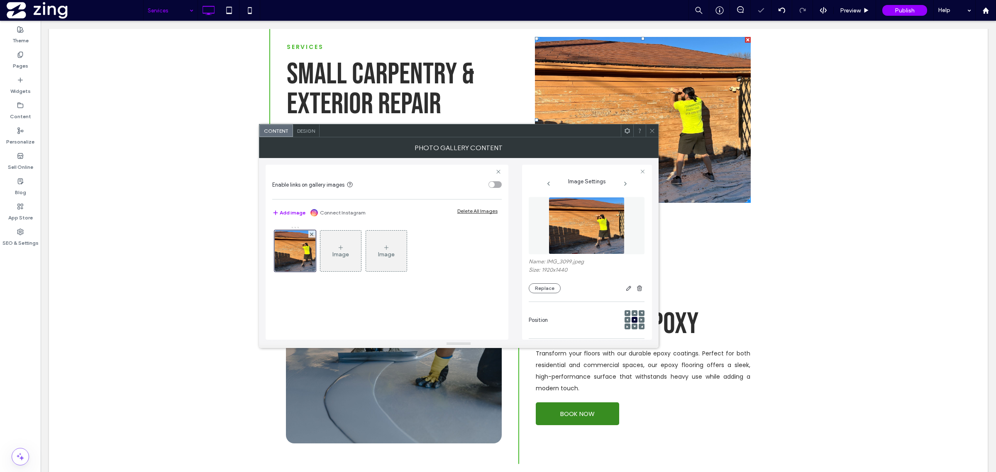
click at [650, 135] on span at bounding box center [652, 131] width 6 height 12
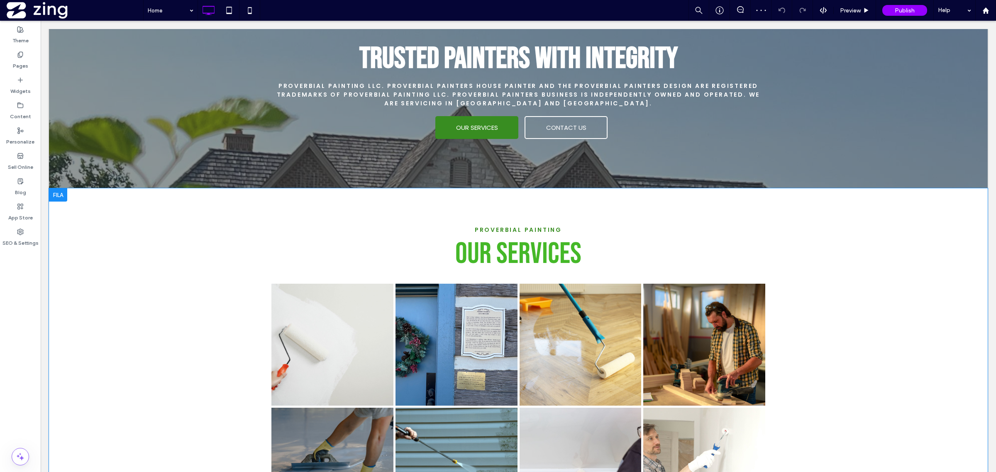
scroll to position [1194, 0]
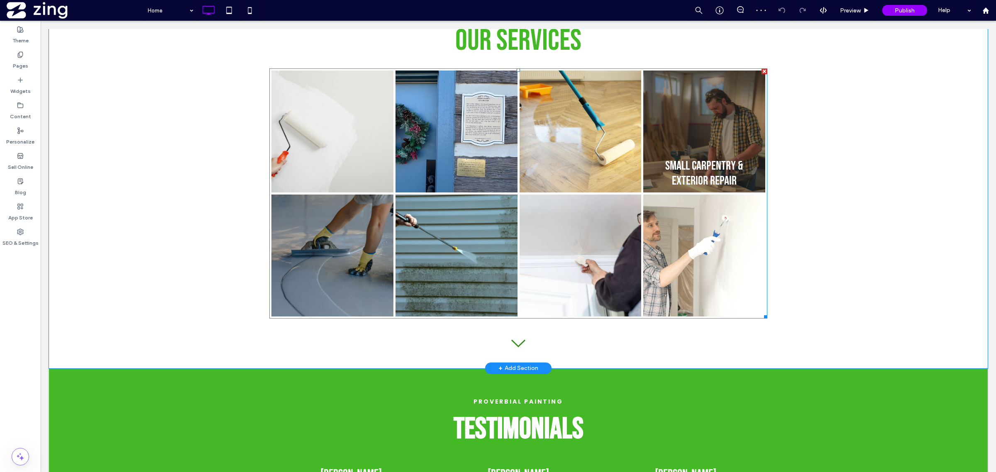
click at [643, 189] on li "Small Carpentry & Exterior Repair Learn More" at bounding box center [705, 132] width 124 height 124
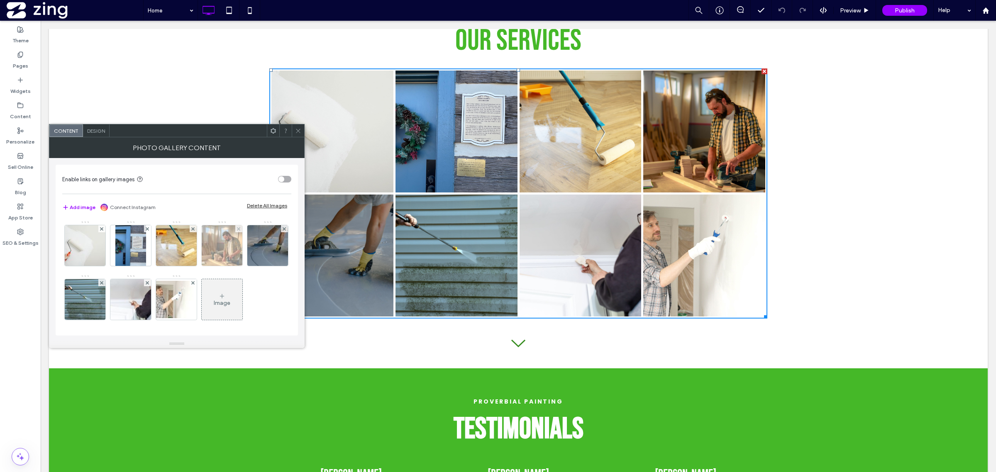
click at [233, 254] on img at bounding box center [222, 245] width 61 height 41
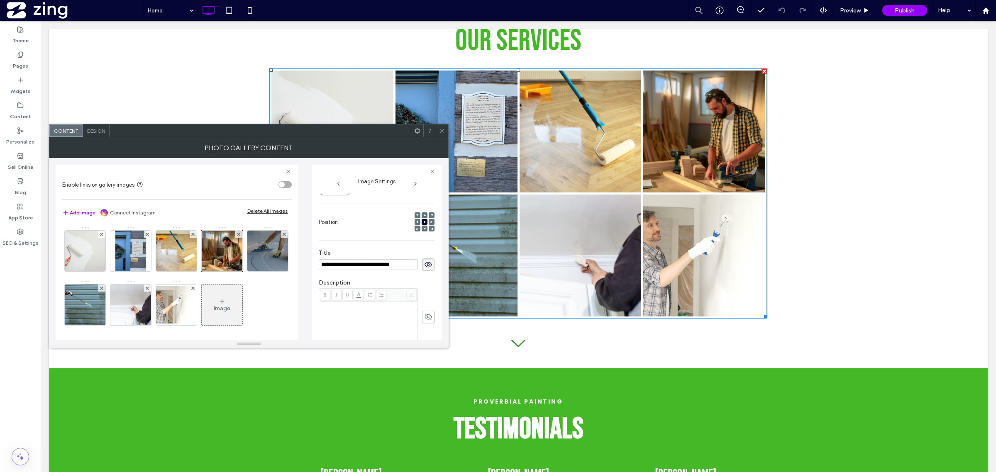
scroll to position [0, 0]
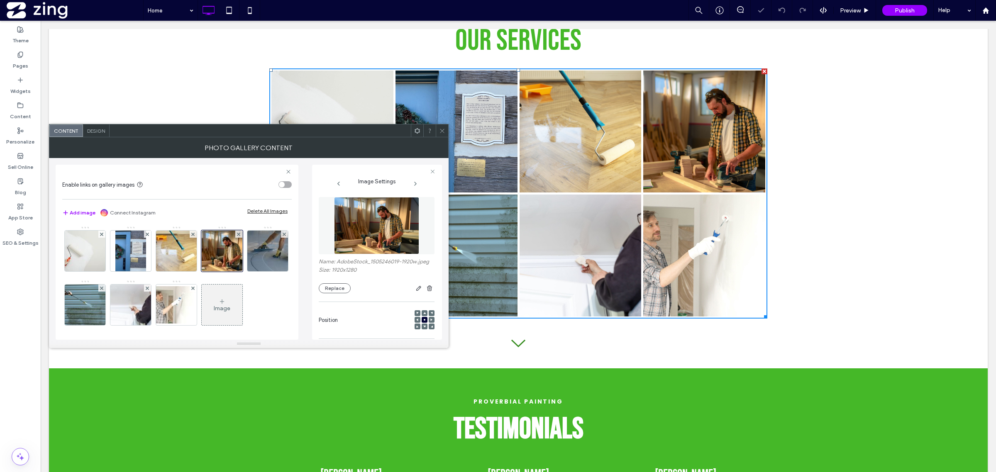
click at [394, 216] on img at bounding box center [377, 225] width 86 height 57
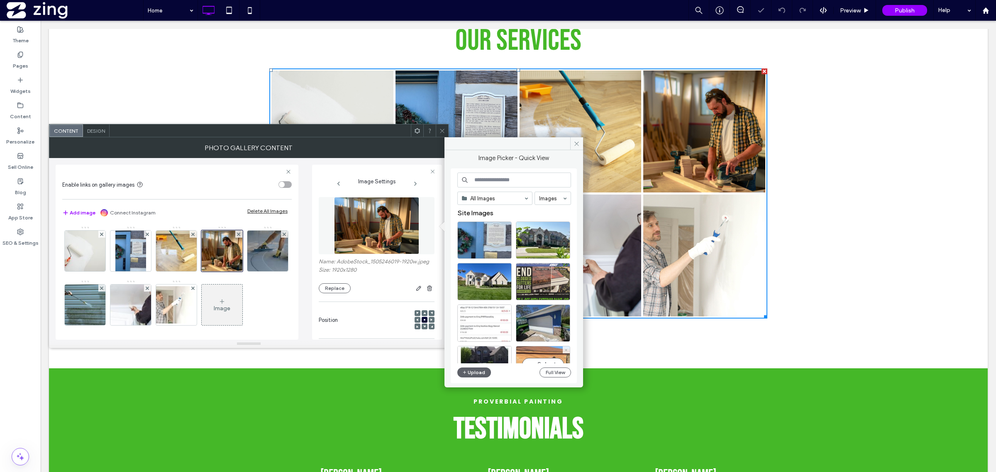
click at [541, 350] on div "Select" at bounding box center [543, 364] width 54 height 37
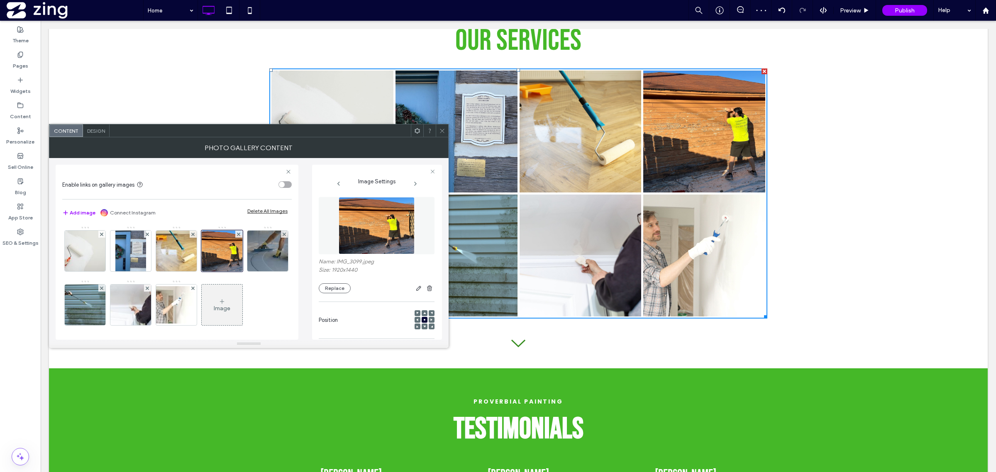
click at [363, 238] on img at bounding box center [377, 225] width 76 height 57
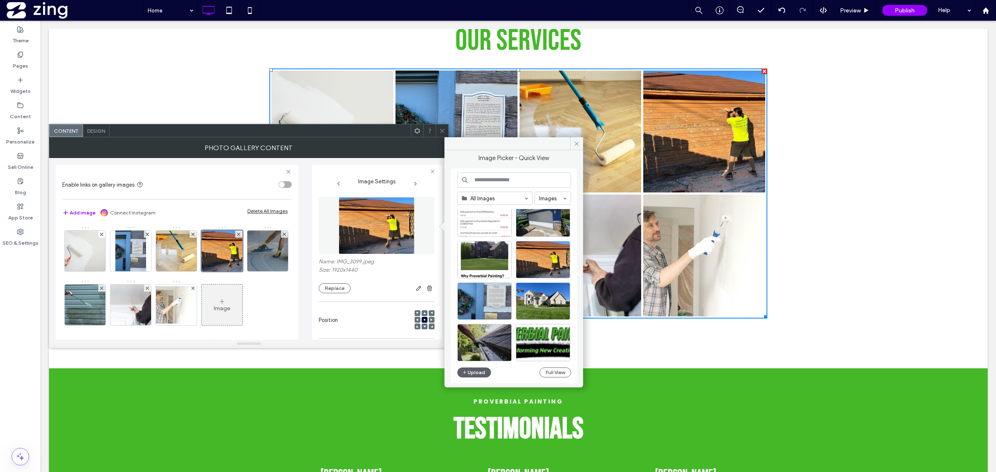
scroll to position [104, 0]
click at [441, 126] on span at bounding box center [442, 131] width 6 height 12
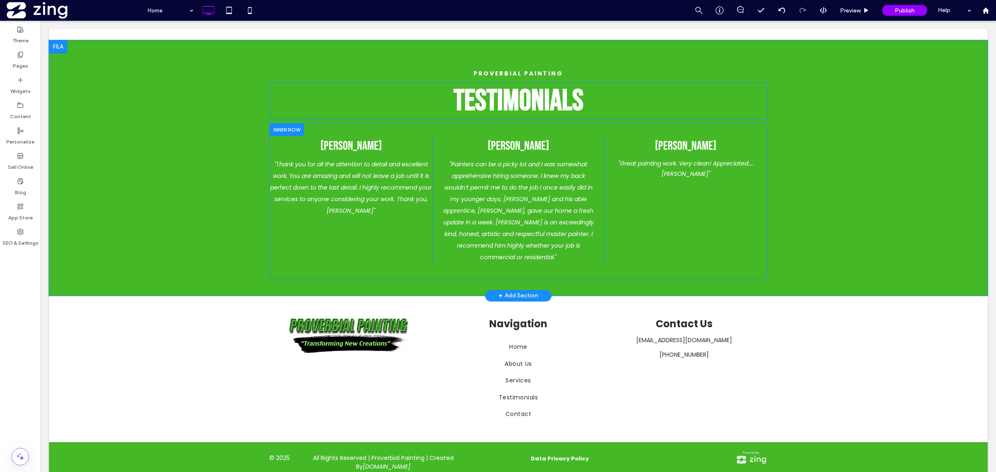
scroll to position [1527, 0]
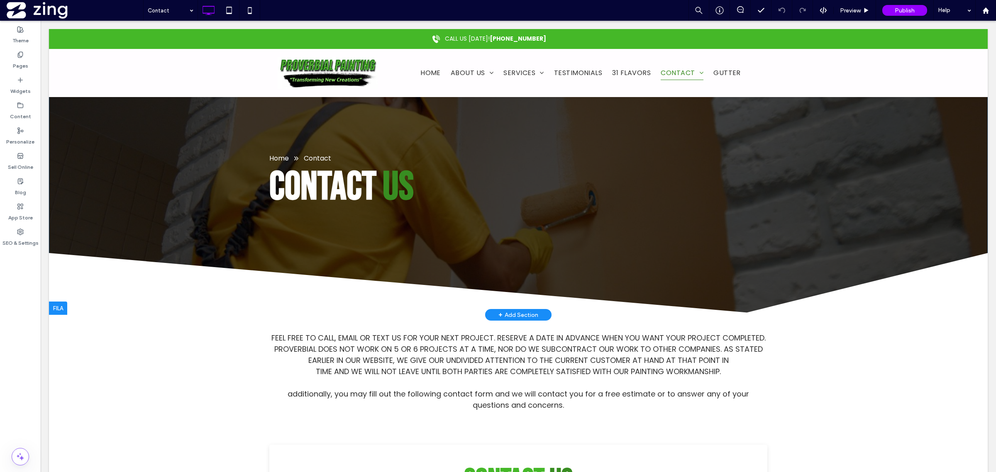
click at [476, 125] on div "Home Contact Contact Us Click To Paste Blank white image. Click To Paste Click …" at bounding box center [518, 172] width 939 height 286
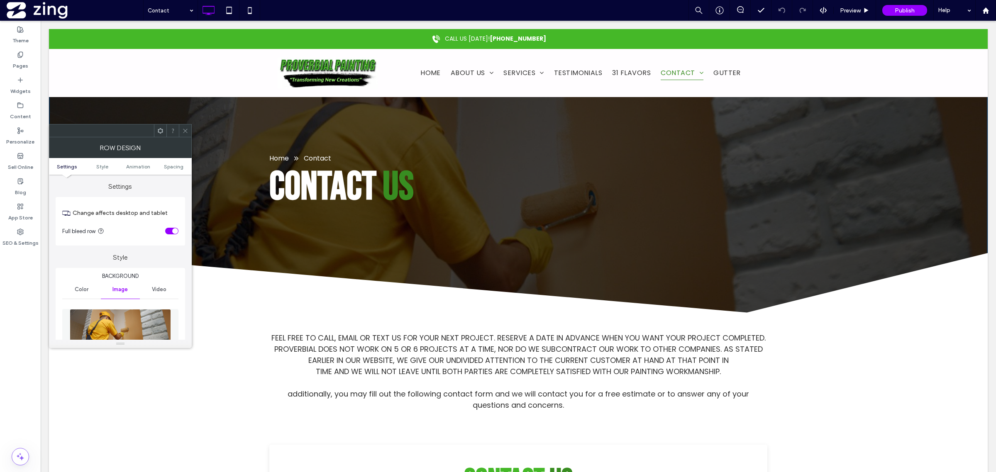
click at [156, 321] on img at bounding box center [120, 337] width 101 height 57
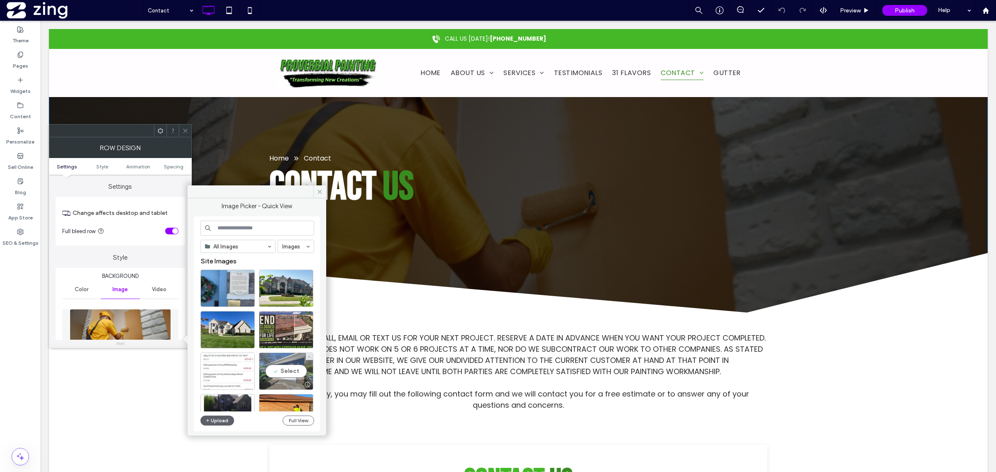
click at [277, 371] on div "Select" at bounding box center [286, 371] width 54 height 37
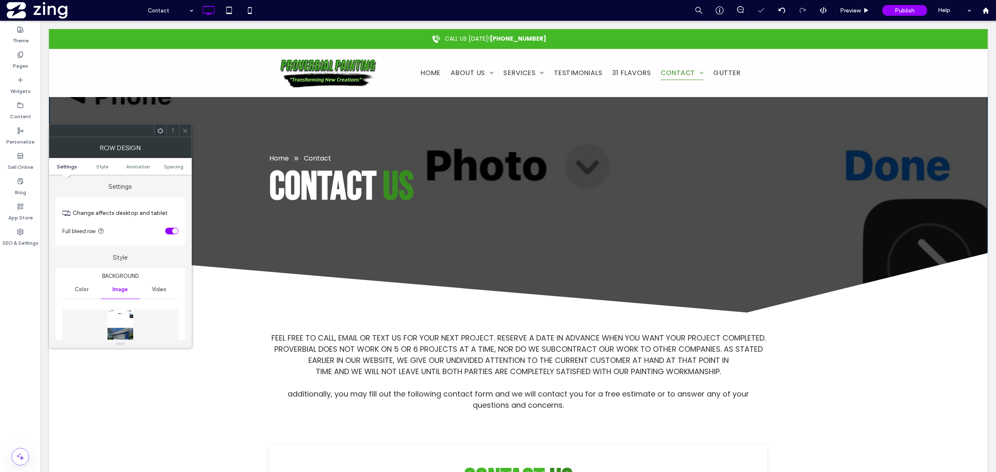
scroll to position [208, 0]
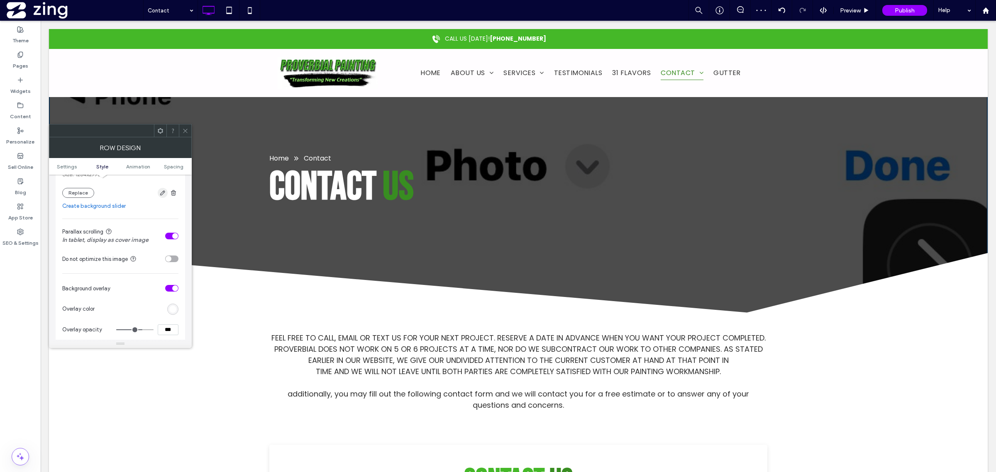
click at [162, 192] on icon "button" at bounding box center [162, 193] width 7 height 7
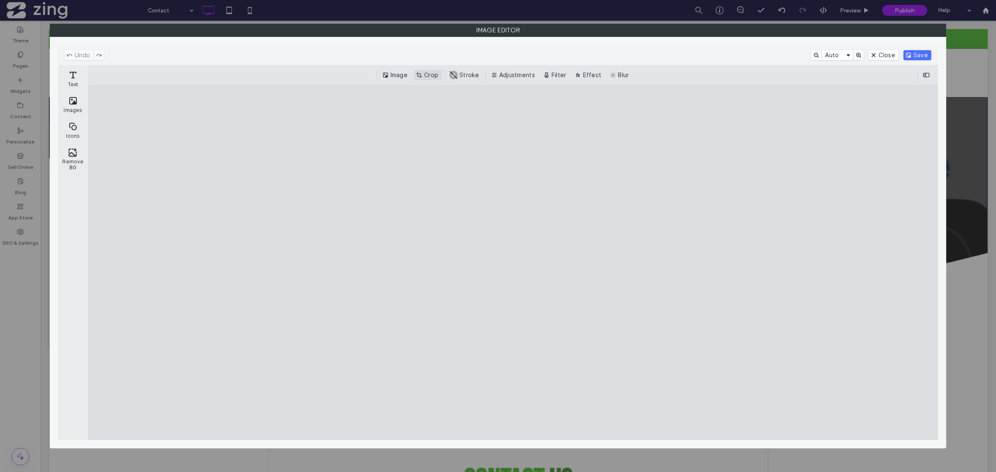
click at [435, 76] on button "Crop" at bounding box center [427, 75] width 27 height 10
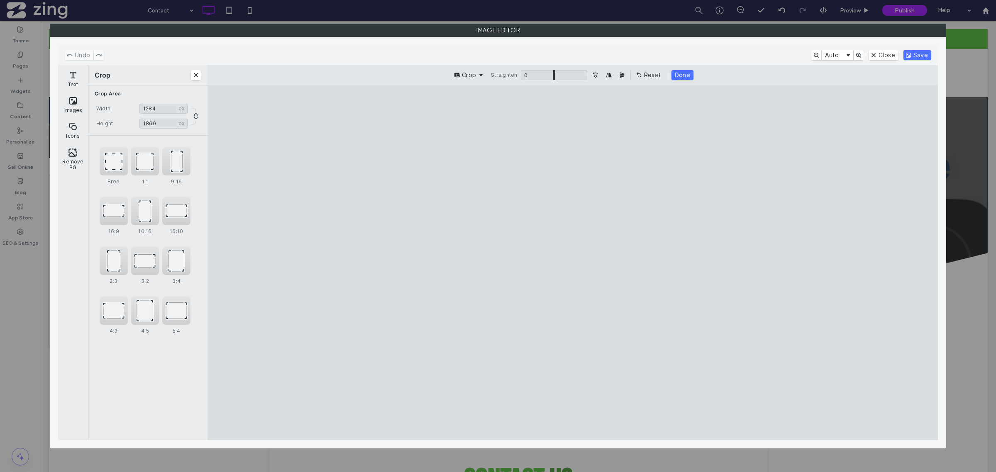
drag, startPoint x: 569, startPoint y: 120, endPoint x: 588, endPoint y: 214, distance: 96.1
click at [573, 263] on cesdk-canvas "Editor canvas" at bounding box center [573, 263] width 0 height 0
type input "***"
drag, startPoint x: 570, startPoint y: 426, endPoint x: 561, endPoint y: 286, distance: 141.0
click at [573, 263] on cesdk-canvas "Editor canvas" at bounding box center [573, 263] width 0 height 0
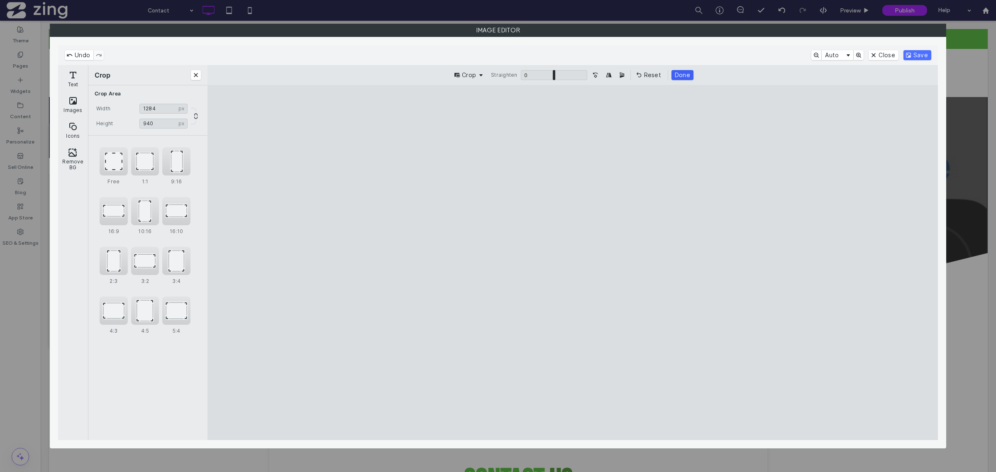
click at [684, 75] on button "Done" at bounding box center [683, 75] width 22 height 10
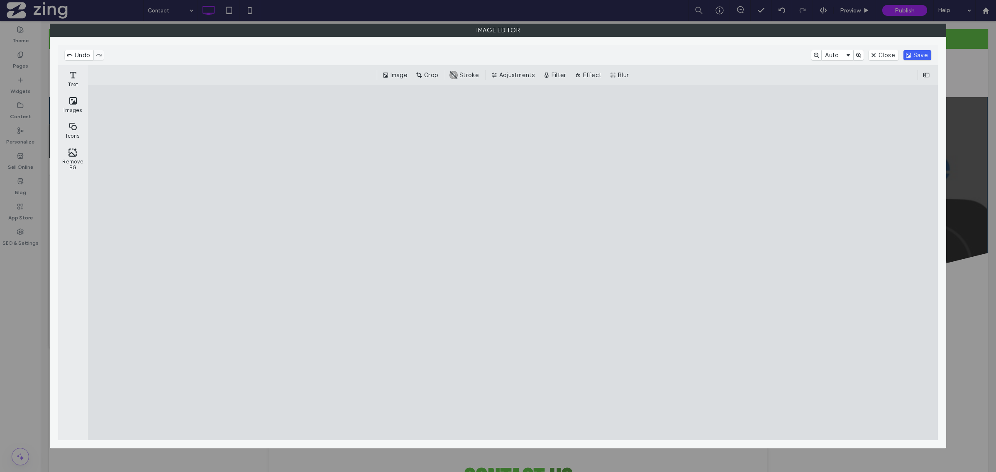
click at [924, 54] on button "Save" at bounding box center [918, 55] width 28 height 10
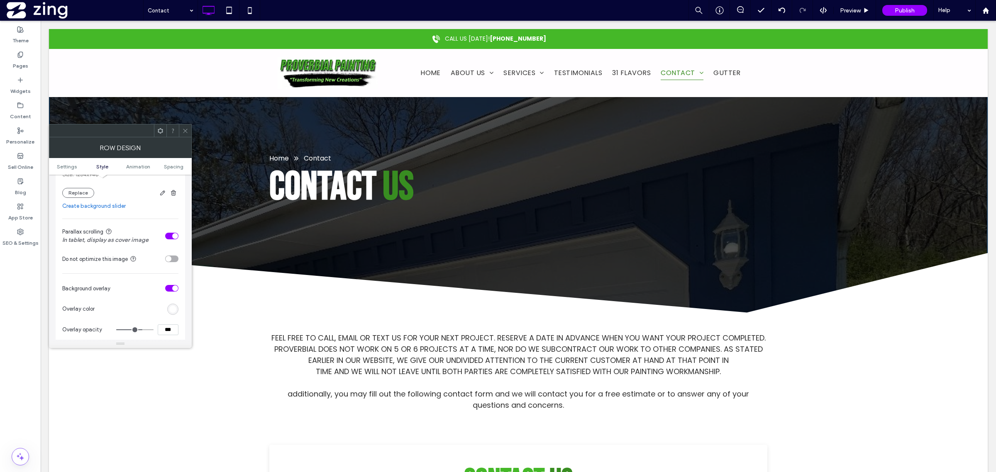
click at [190, 127] on div at bounding box center [185, 131] width 12 height 12
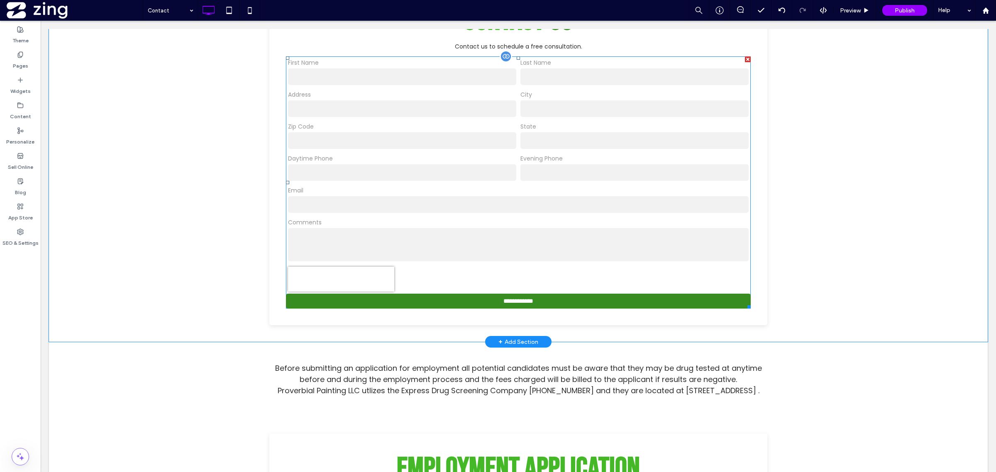
scroll to position [467, 0]
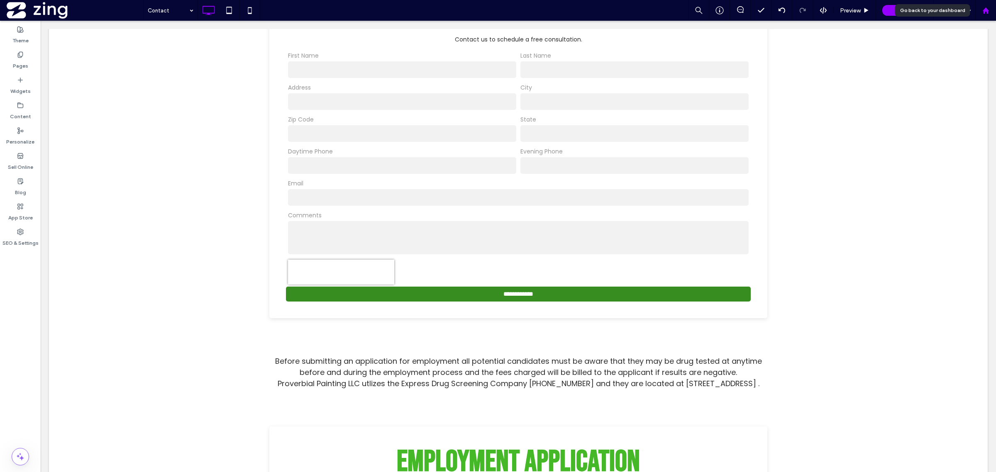
click at [995, 17] on div at bounding box center [986, 10] width 21 height 21
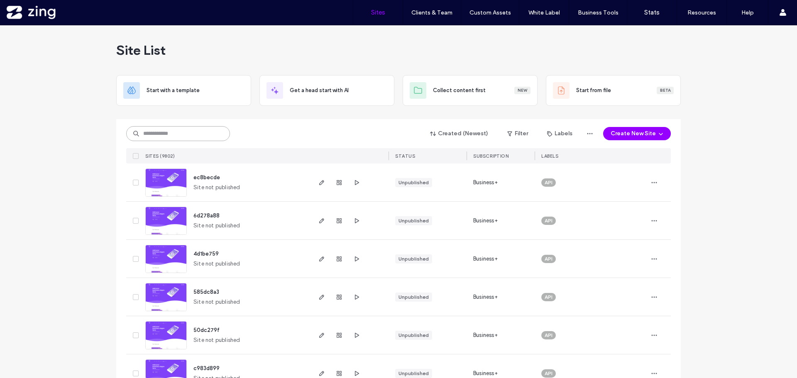
click at [171, 132] on input at bounding box center [178, 133] width 104 height 15
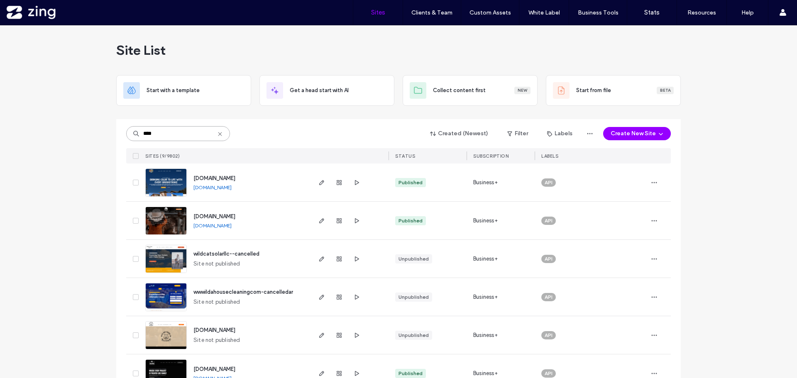
type input "****"
click at [169, 220] on img at bounding box center [166, 235] width 41 height 56
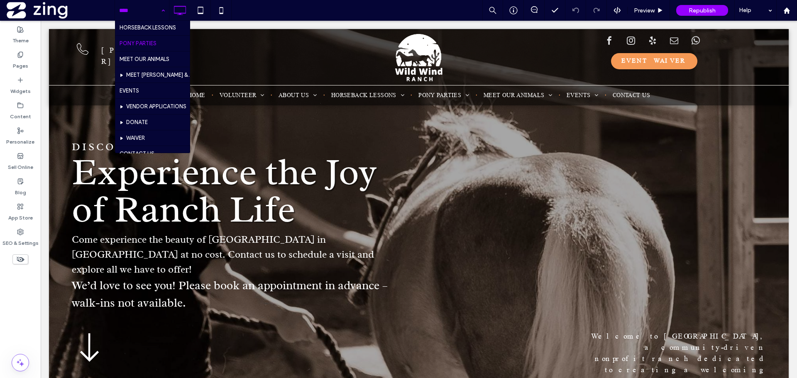
scroll to position [83, 0]
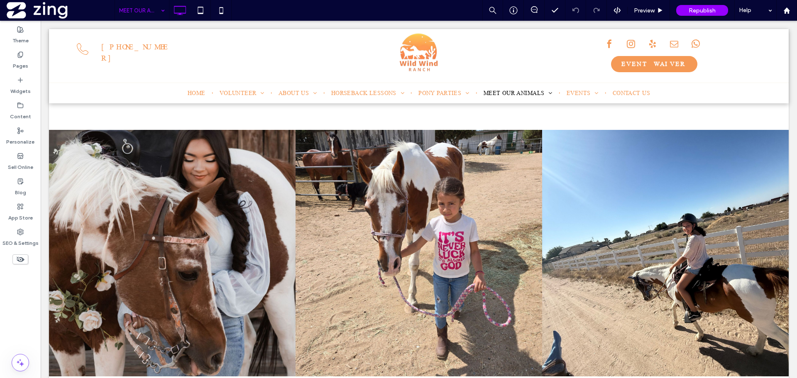
scroll to position [6019, 0]
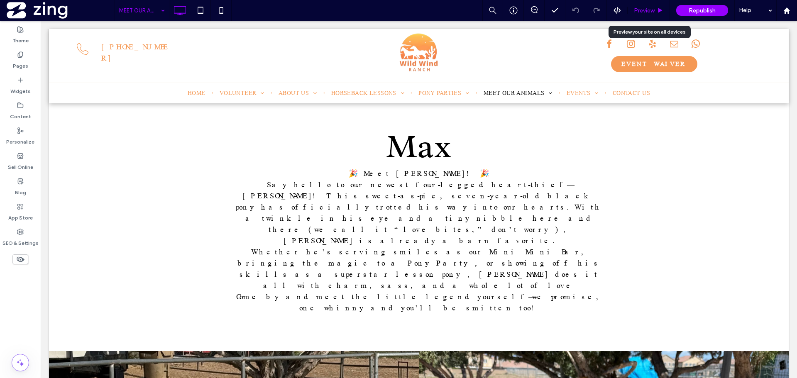
click at [653, 11] on span "Preview" at bounding box center [644, 10] width 21 height 7
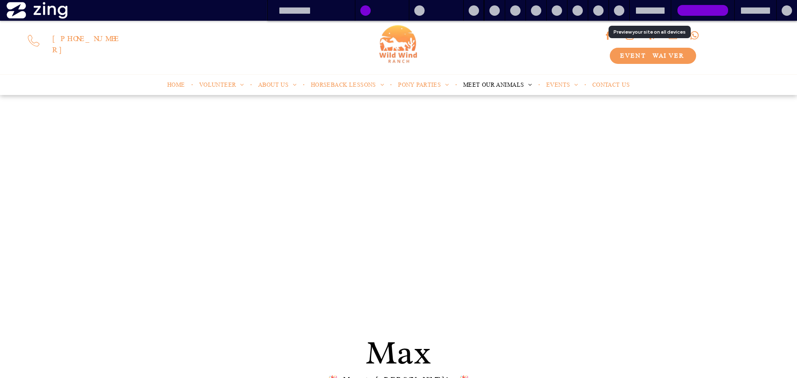
scroll to position [6192, 0]
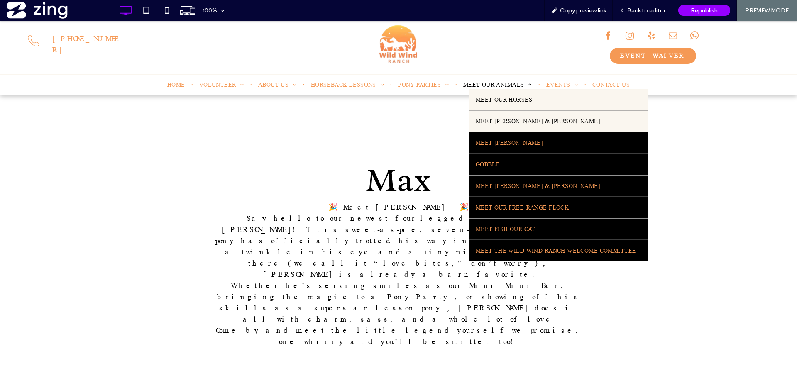
click at [514, 119] on span "MEET BONNIE & CLYDE" at bounding box center [538, 121] width 125 height 9
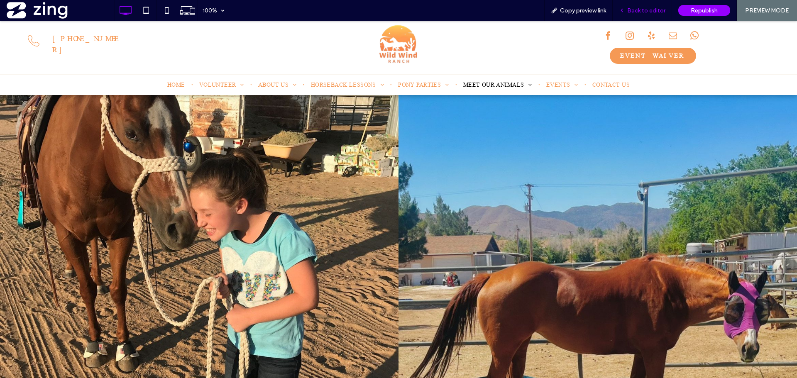
click at [657, 9] on span "Back to editor" at bounding box center [646, 10] width 38 height 7
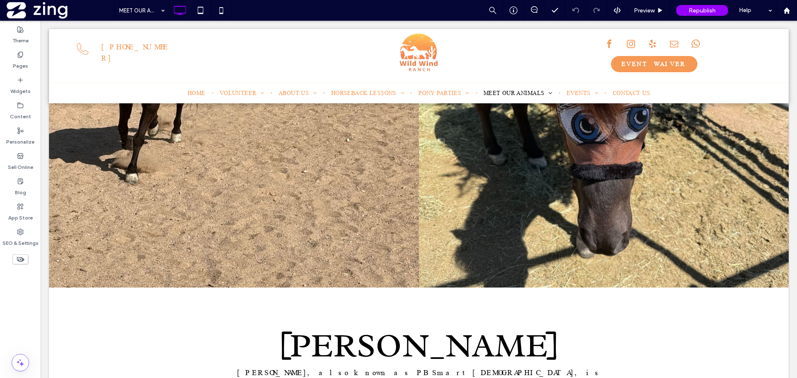
scroll to position [6437, 0]
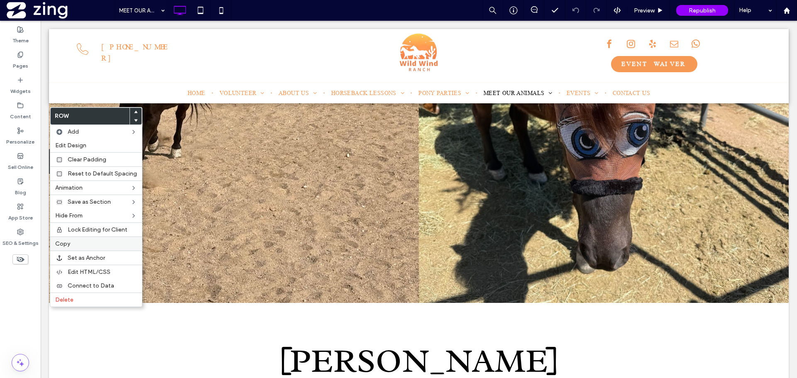
click at [104, 243] on label "Copy" at bounding box center [96, 243] width 82 height 7
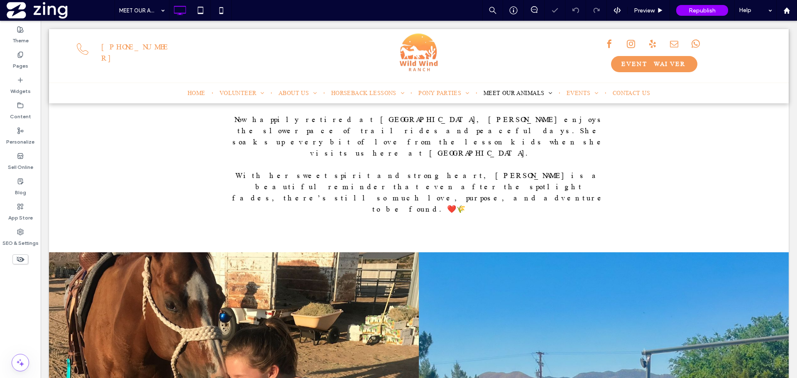
scroll to position [6770, 0]
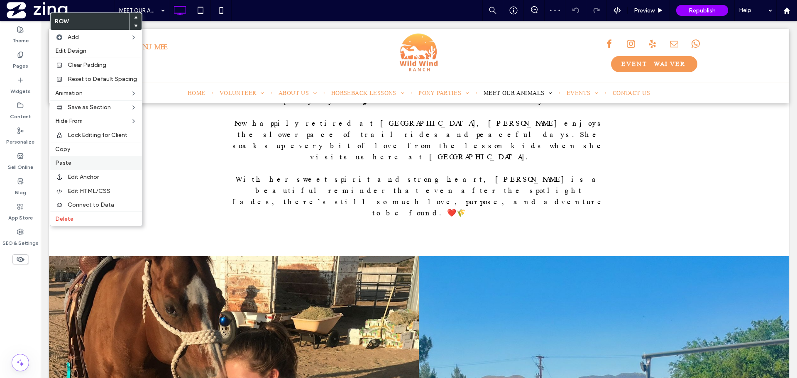
click at [68, 165] on span "Paste" at bounding box center [63, 162] width 16 height 7
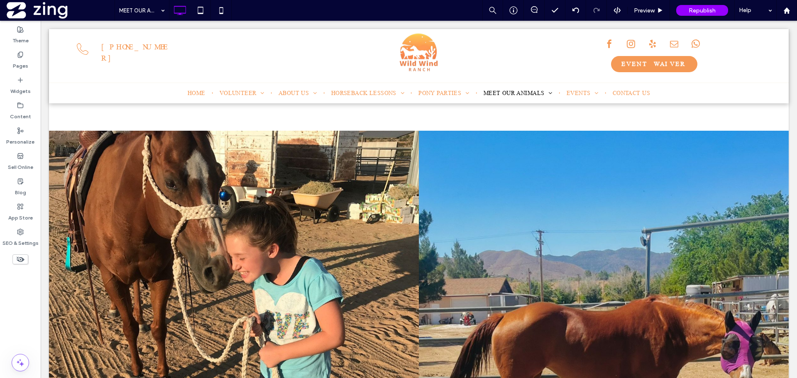
scroll to position [6894, 0]
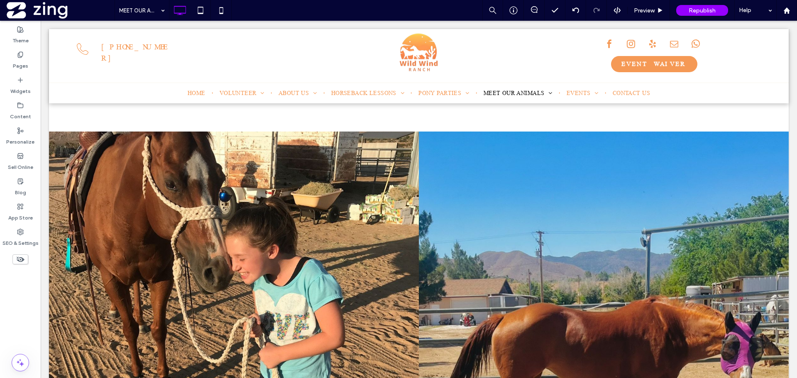
type input "**********"
type input "**"
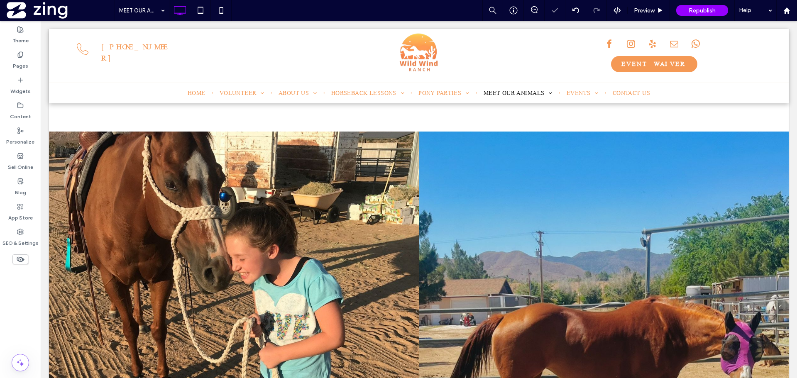
type input "*****"
type input "**"
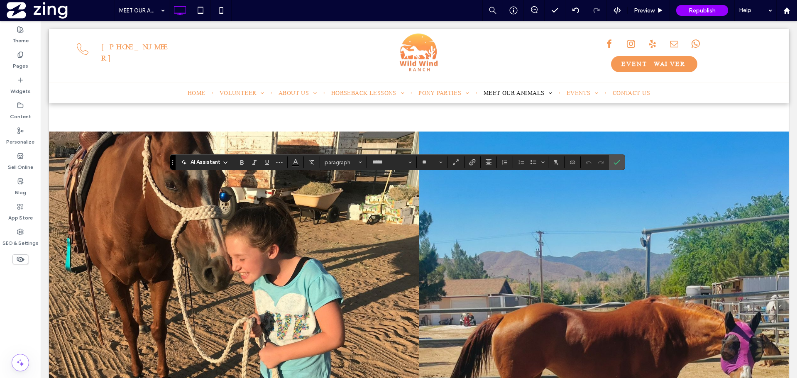
scroll to position [0, 0]
drag, startPoint x: 587, startPoint y: 239, endPoint x: 223, endPoint y: 175, distance: 369.6
drag, startPoint x: 230, startPoint y: 183, endPoint x: 606, endPoint y: 246, distance: 381.4
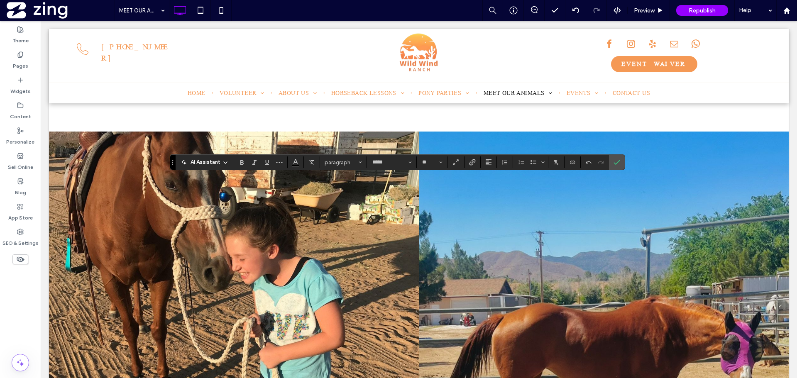
click at [489, 162] on use "Alignment" at bounding box center [489, 162] width 6 height 6
click at [490, 187] on label "ui.textEditor.alignment.center" at bounding box center [496, 188] width 29 height 12
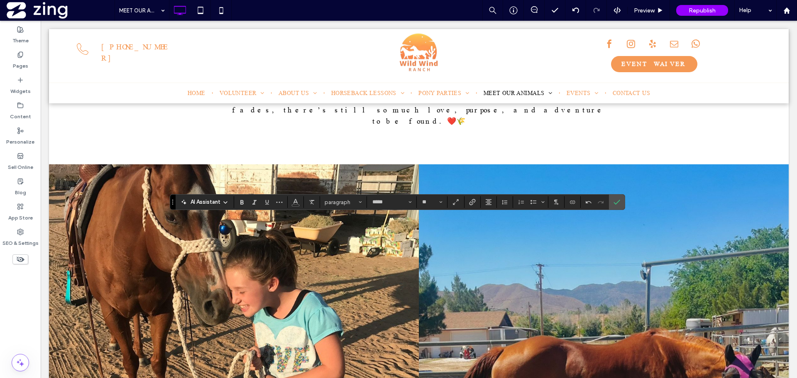
scroll to position [6853, 0]
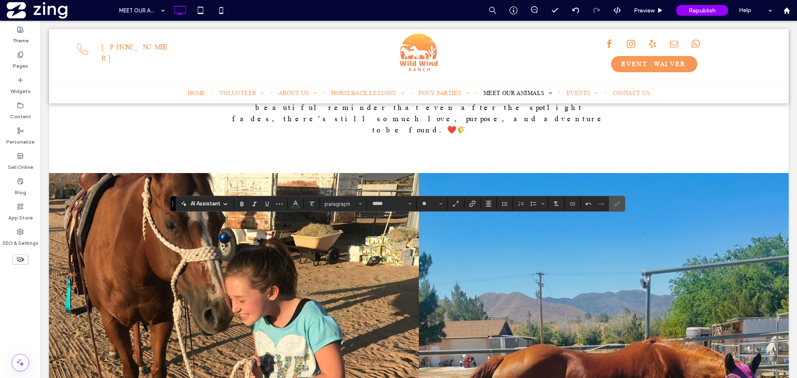
click at [618, 202] on icon "Confirm" at bounding box center [617, 204] width 7 height 7
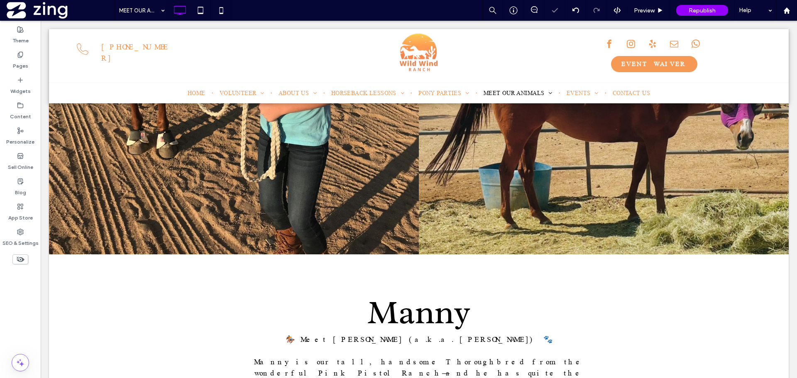
scroll to position [7143, 0]
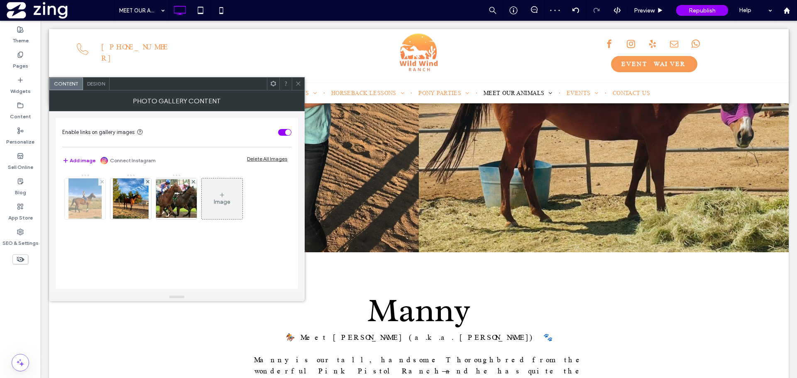
click at [87, 208] on img at bounding box center [84, 199] width 33 height 41
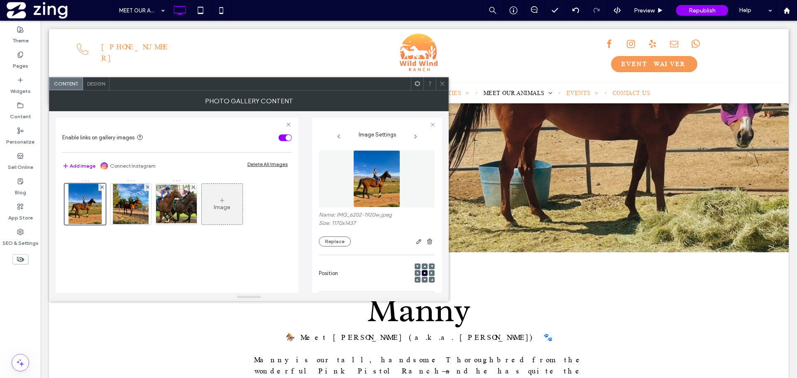
click at [385, 179] on img at bounding box center [376, 178] width 47 height 57
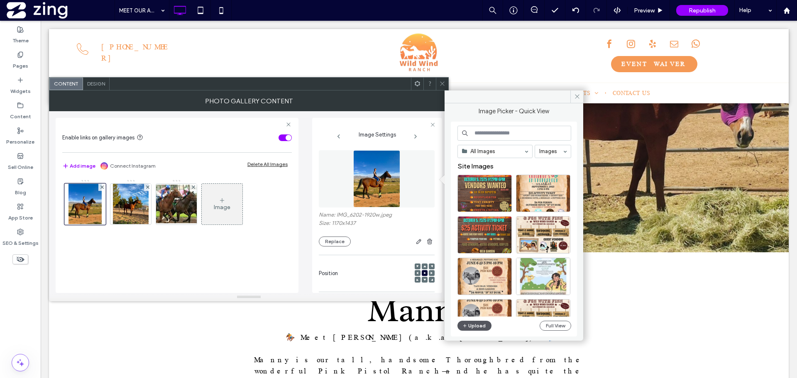
click at [477, 330] on button "Upload" at bounding box center [474, 326] width 34 height 10
click at [468, 325] on button "Upload" at bounding box center [474, 326] width 34 height 10
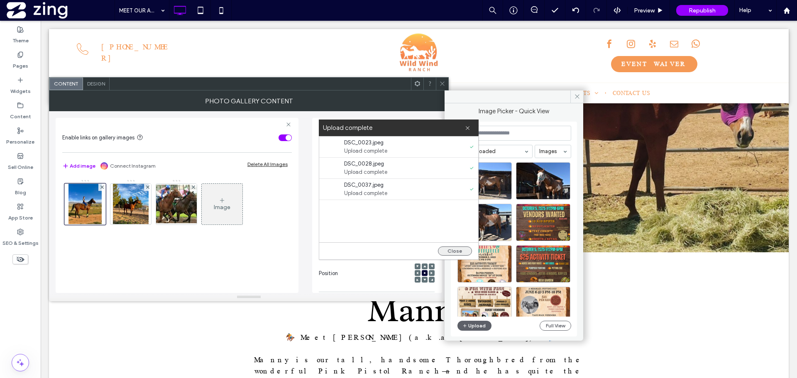
click at [454, 251] on button "Close" at bounding box center [455, 251] width 34 height 9
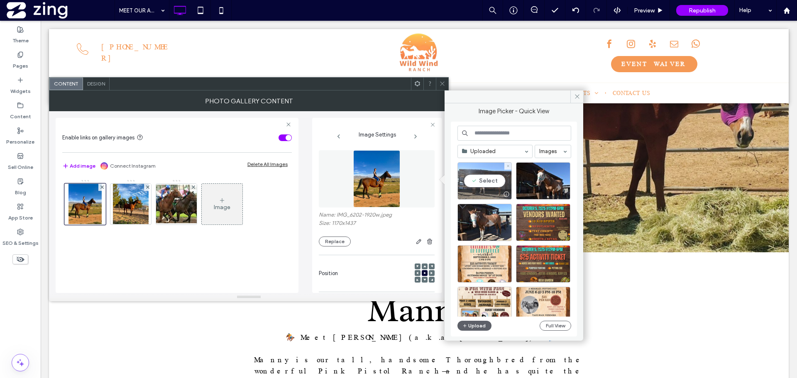
drag, startPoint x: 486, startPoint y: 176, endPoint x: 448, endPoint y: 188, distance: 40.3
click at [486, 176] on div "Select" at bounding box center [484, 180] width 54 height 37
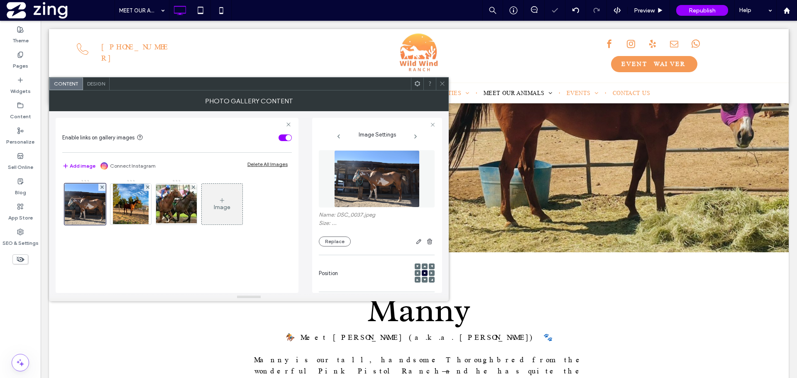
click at [153, 200] on div "Image" at bounding box center [176, 206] width 229 height 54
click at [134, 207] on img at bounding box center [130, 204] width 35 height 41
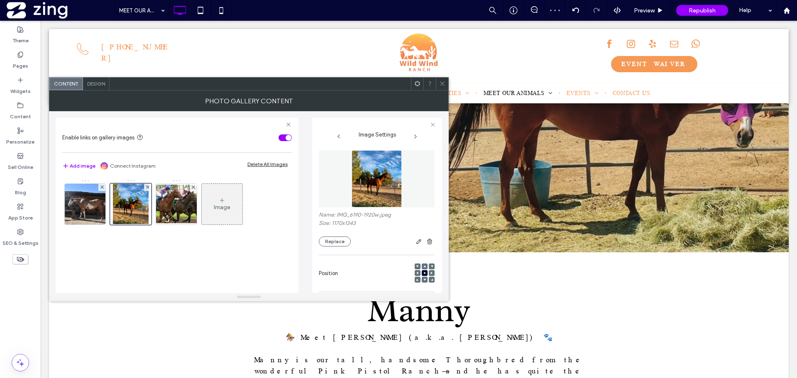
click at [376, 179] on img at bounding box center [377, 178] width 50 height 57
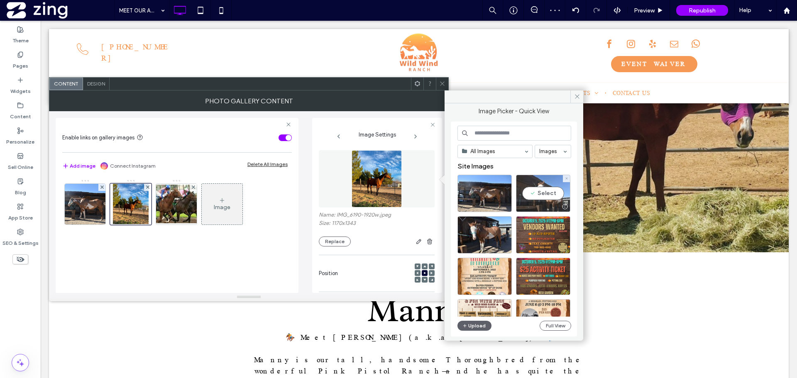
click at [539, 194] on div "Select" at bounding box center [543, 193] width 54 height 37
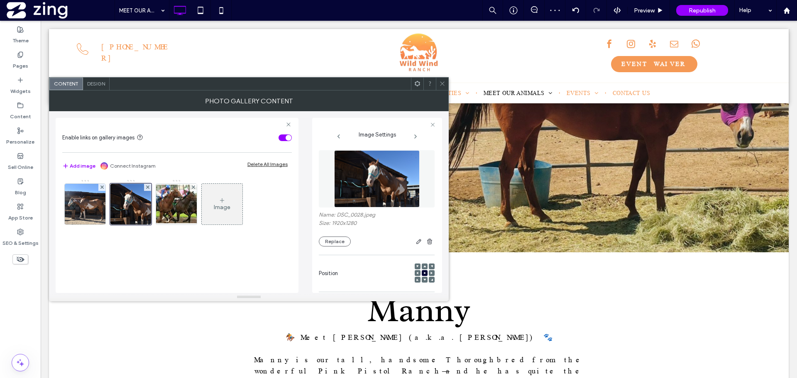
drag, startPoint x: 175, startPoint y: 209, endPoint x: 233, endPoint y: 205, distance: 58.3
click at [176, 209] on img at bounding box center [176, 204] width 66 height 39
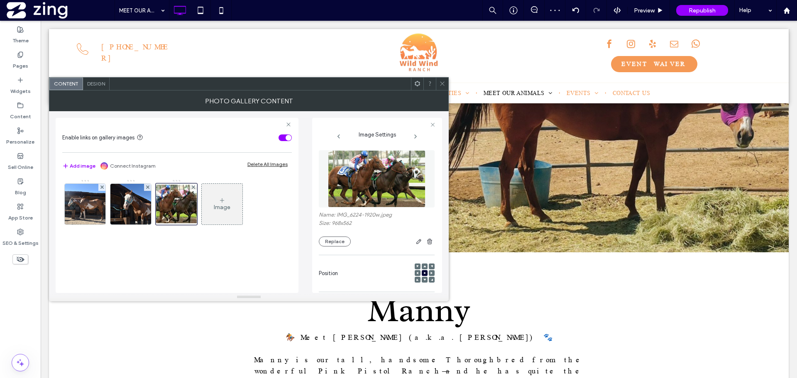
click at [413, 186] on img at bounding box center [377, 178] width 98 height 57
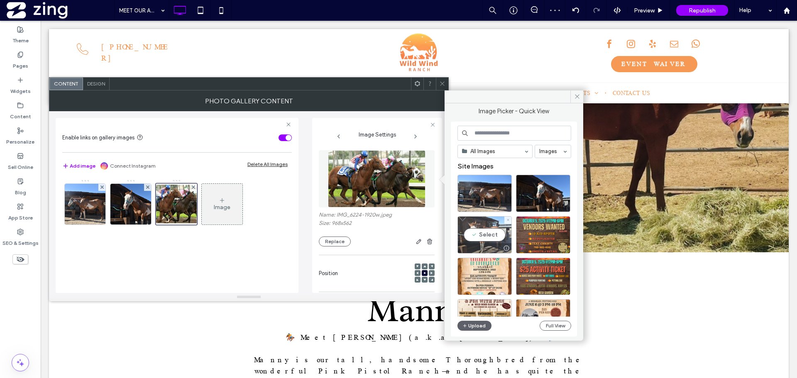
drag, startPoint x: 494, startPoint y: 237, endPoint x: 440, endPoint y: 203, distance: 63.4
click at [494, 237] on div "Select" at bounding box center [484, 234] width 54 height 37
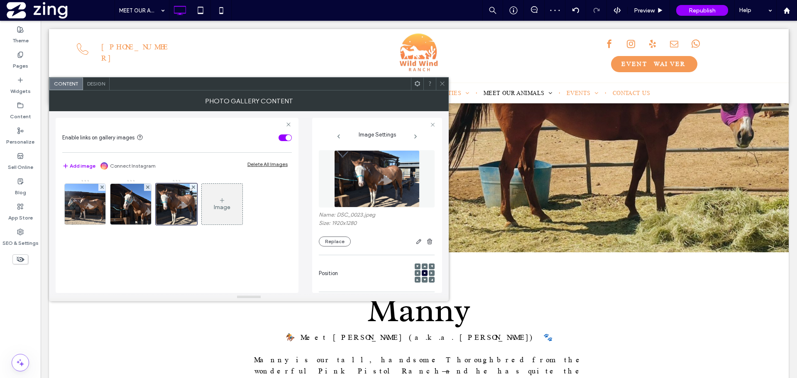
click at [439, 86] on icon at bounding box center [442, 84] width 6 height 6
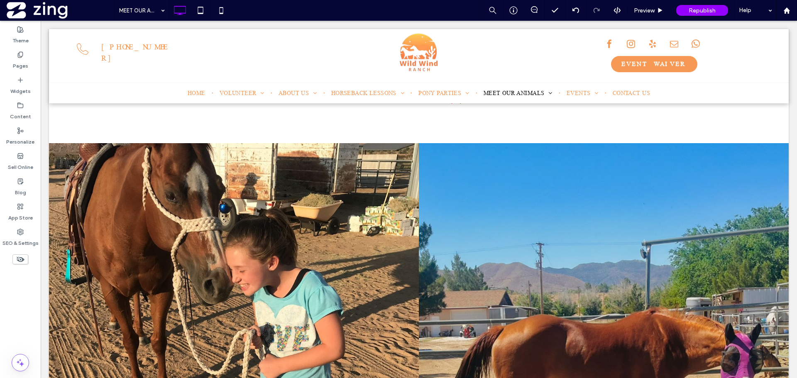
scroll to position [6811, 0]
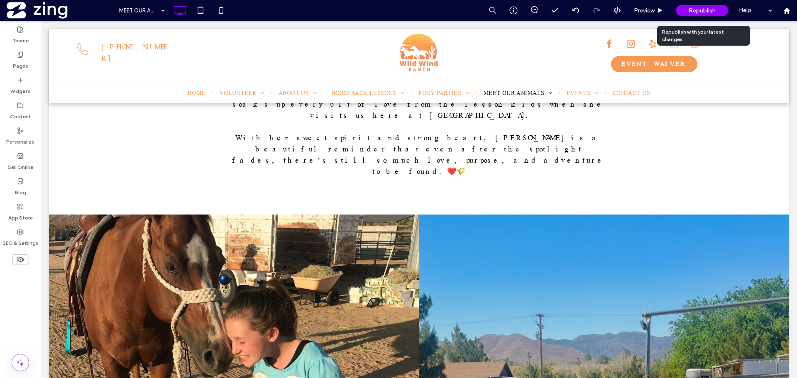
click at [698, 10] on span "Republish" at bounding box center [702, 10] width 27 height 7
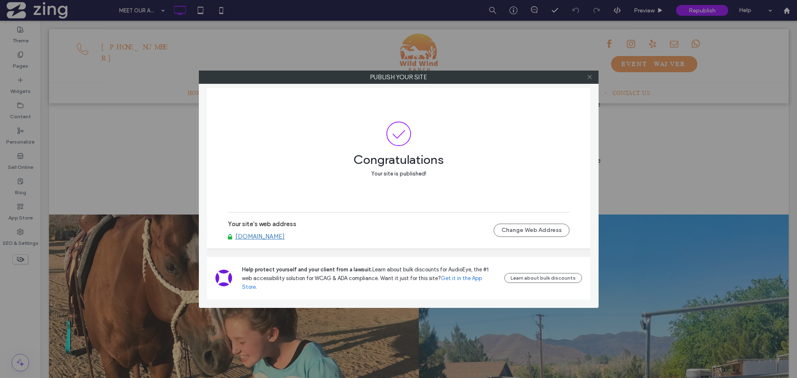
click at [587, 76] on icon at bounding box center [590, 77] width 6 height 6
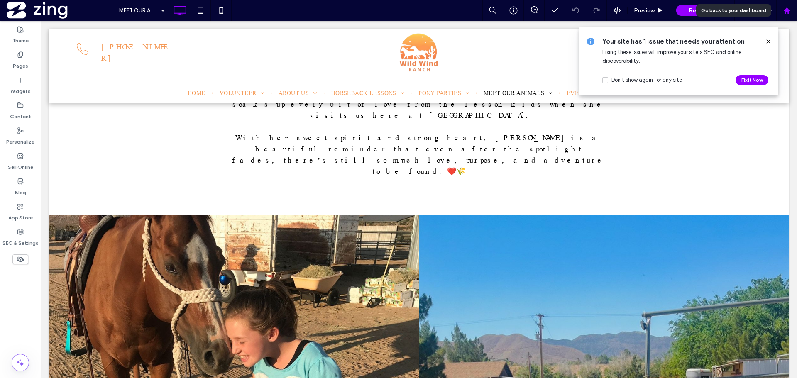
click at [795, 14] on div at bounding box center [787, 10] width 20 height 7
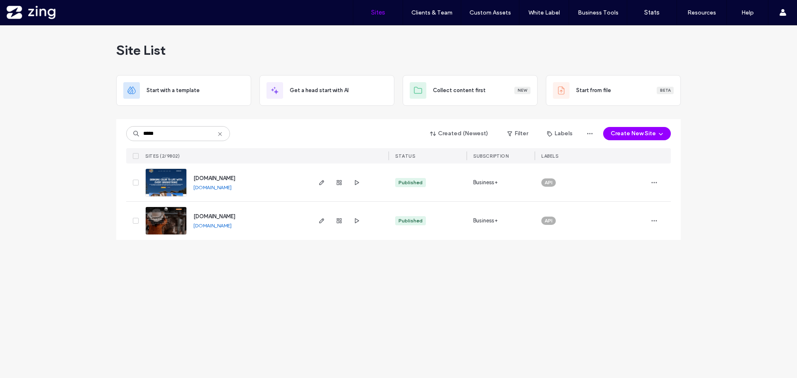
type input "*****"
click at [232, 226] on link "[DOMAIN_NAME]" at bounding box center [212, 226] width 38 height 6
click at [221, 135] on use at bounding box center [220, 134] width 4 height 4
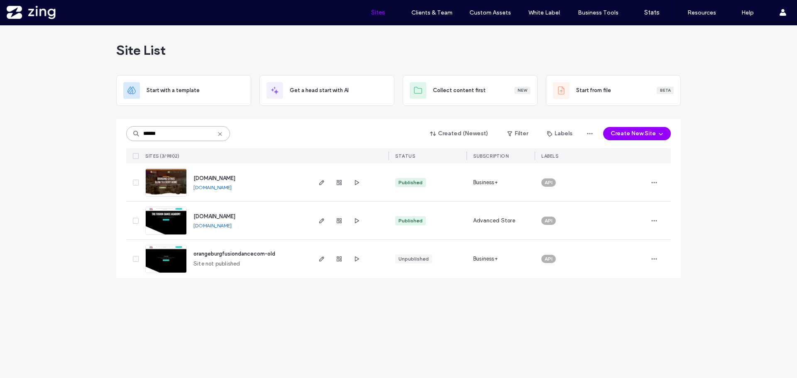
type input "******"
click at [174, 188] on img at bounding box center [166, 197] width 41 height 56
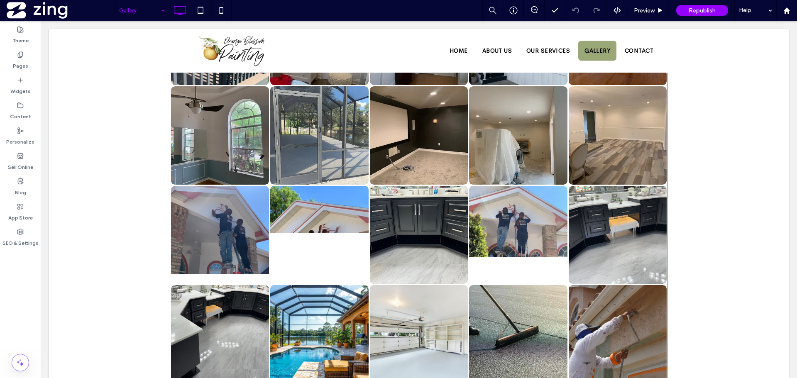
scroll to position [332, 0]
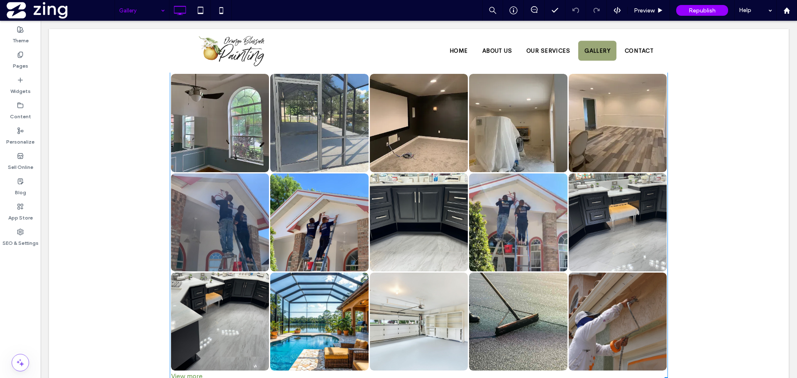
click at [232, 225] on link at bounding box center [220, 223] width 104 height 104
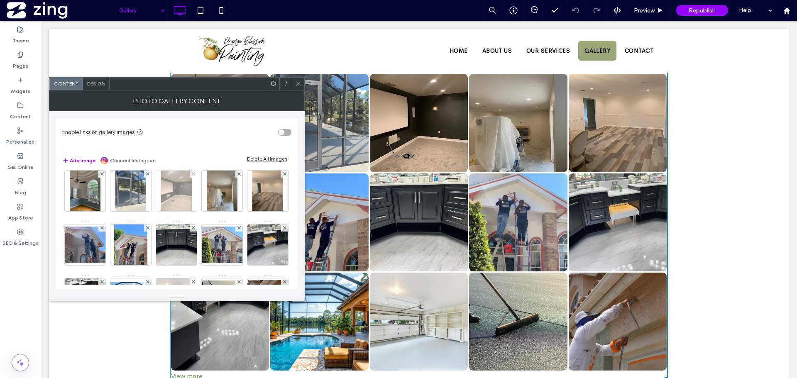
scroll to position [166, 0]
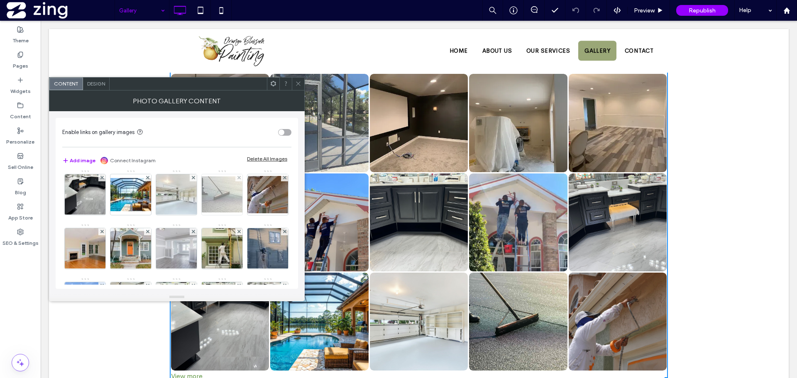
click at [235, 181] on div at bounding box center [238, 177] width 7 height 7
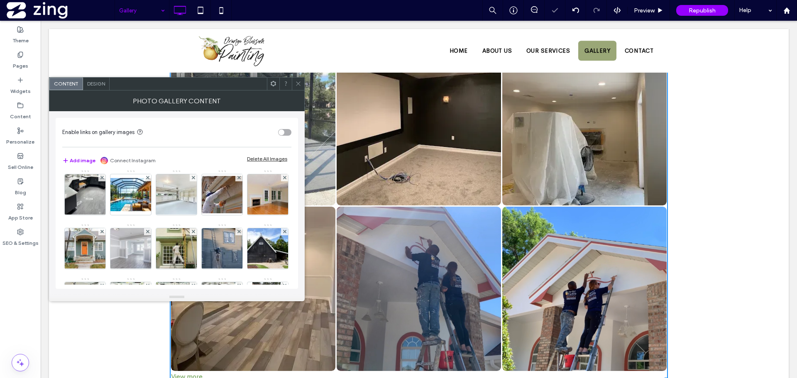
scroll to position [249, 0]
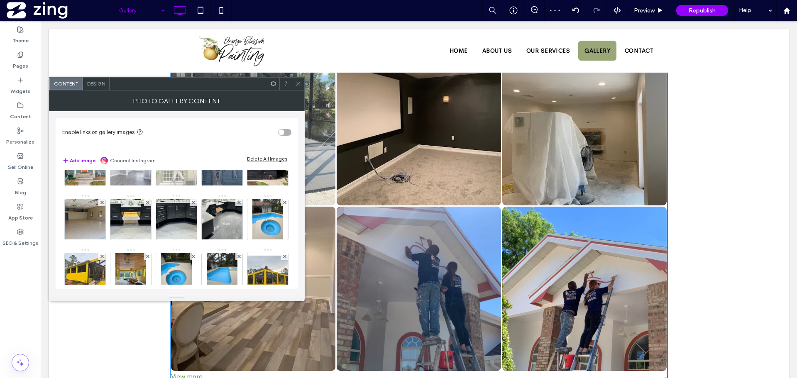
click at [193, 150] on icon at bounding box center [193, 148] width 3 height 3
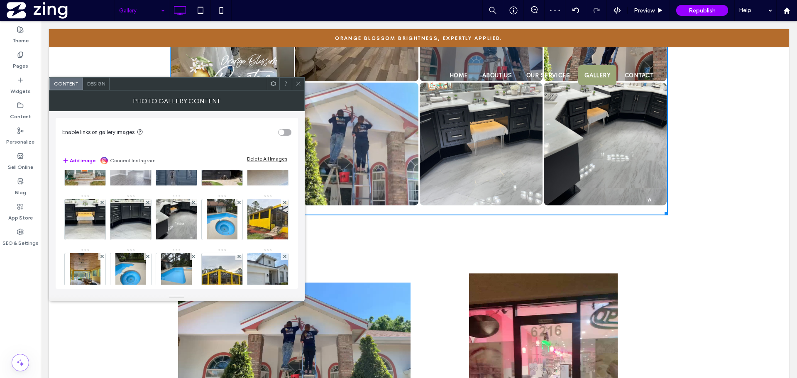
click at [193, 150] on icon at bounding box center [193, 148] width 3 height 3
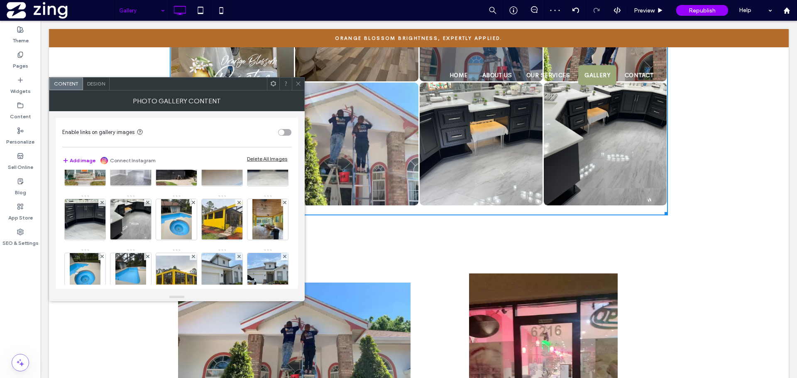
click at [298, 83] on icon at bounding box center [298, 84] width 6 height 6
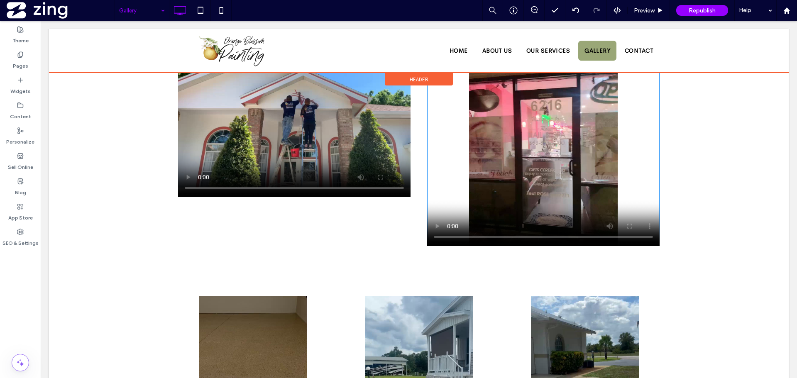
scroll to position [846, 0]
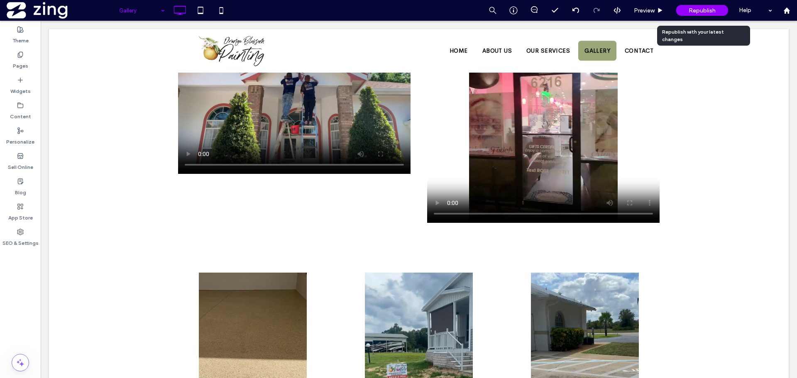
click at [713, 6] on div "Republish" at bounding box center [702, 10] width 52 height 11
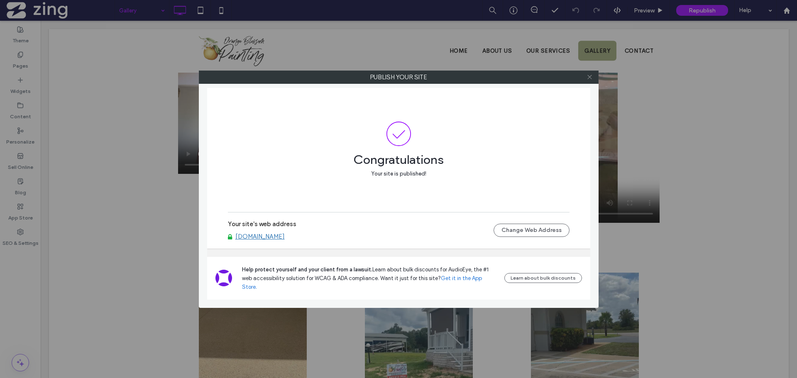
click at [591, 77] on icon at bounding box center [590, 77] width 6 height 6
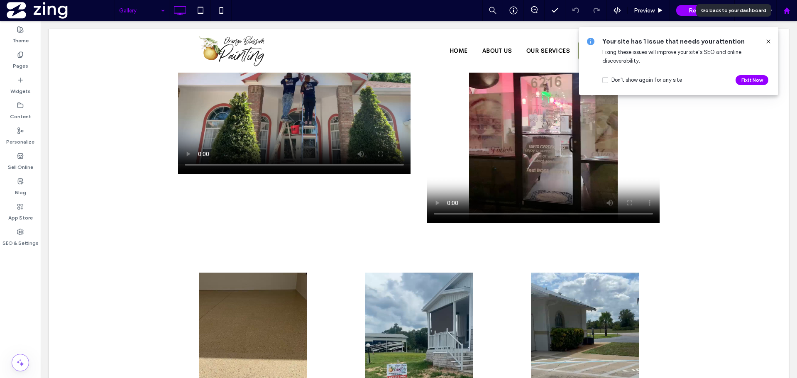
click at [794, 12] on div at bounding box center [787, 10] width 20 height 7
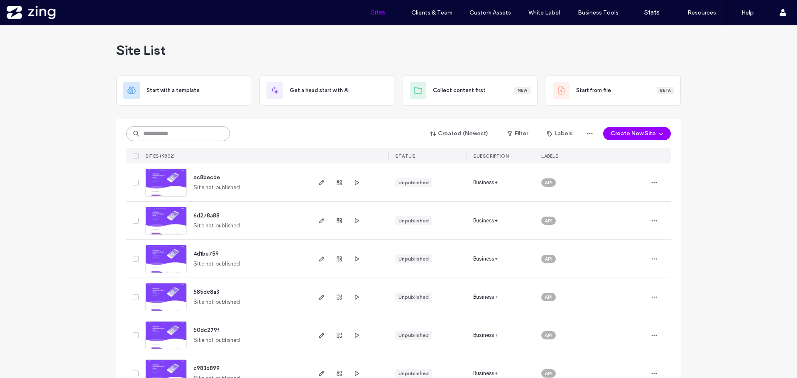
click at [176, 137] on input at bounding box center [178, 133] width 104 height 15
